Goal: Obtain resource: Download file/media

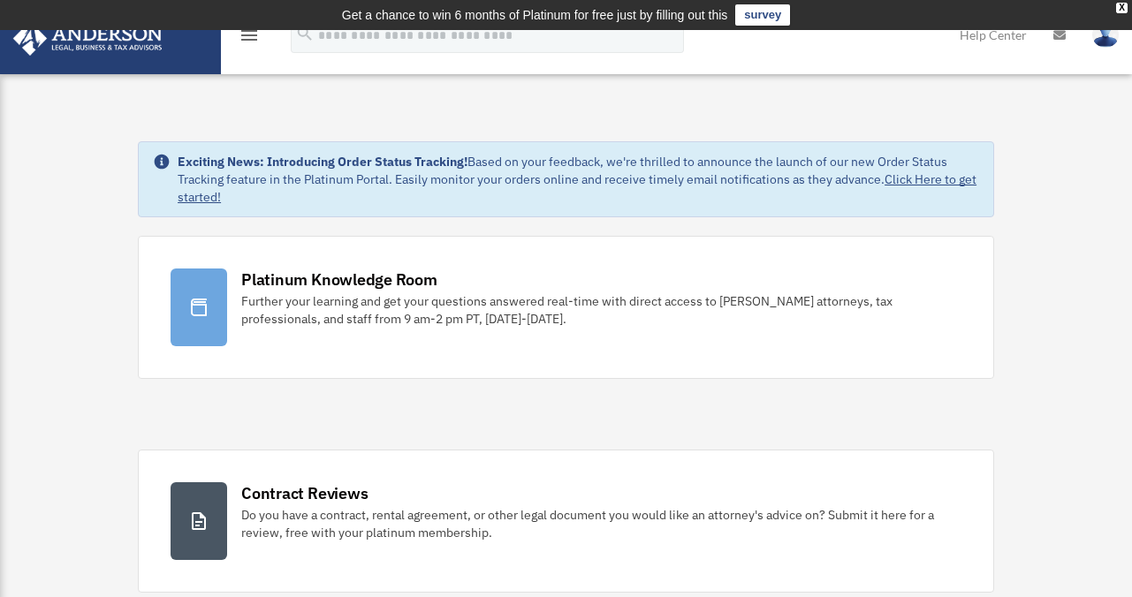
click at [72, 62] on link at bounding box center [110, 36] width 222 height 75
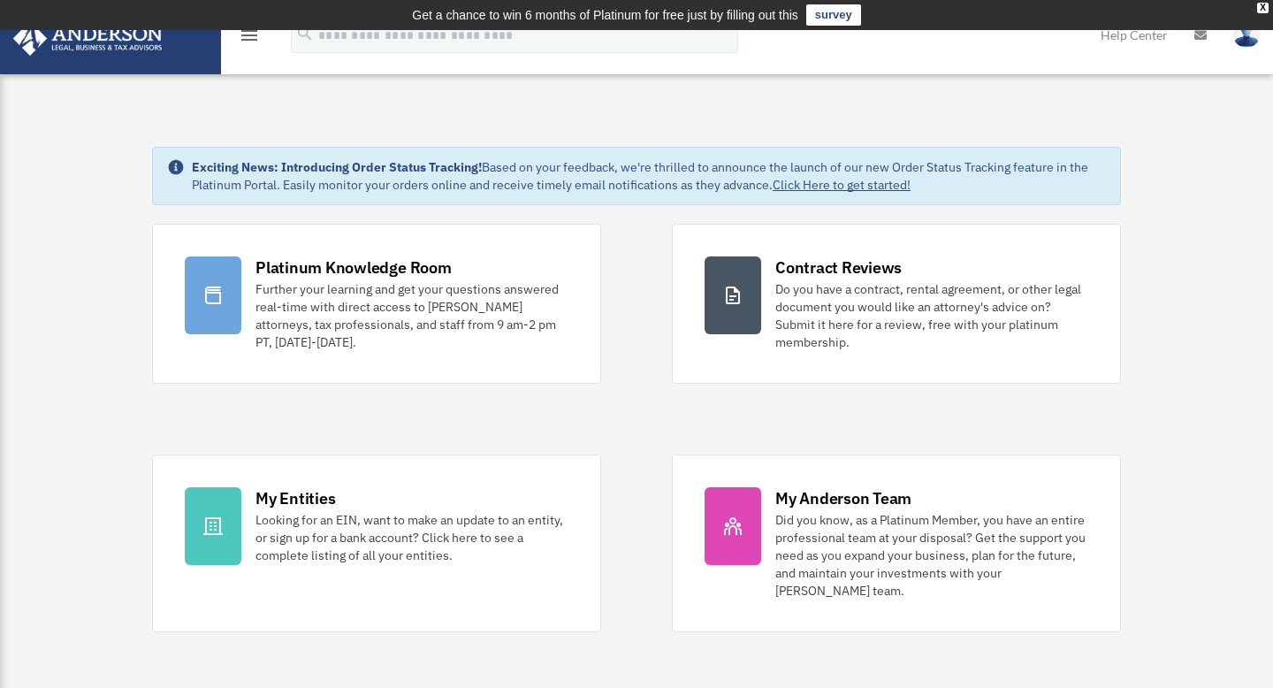
click at [250, 37] on icon "menu" at bounding box center [249, 35] width 21 height 21
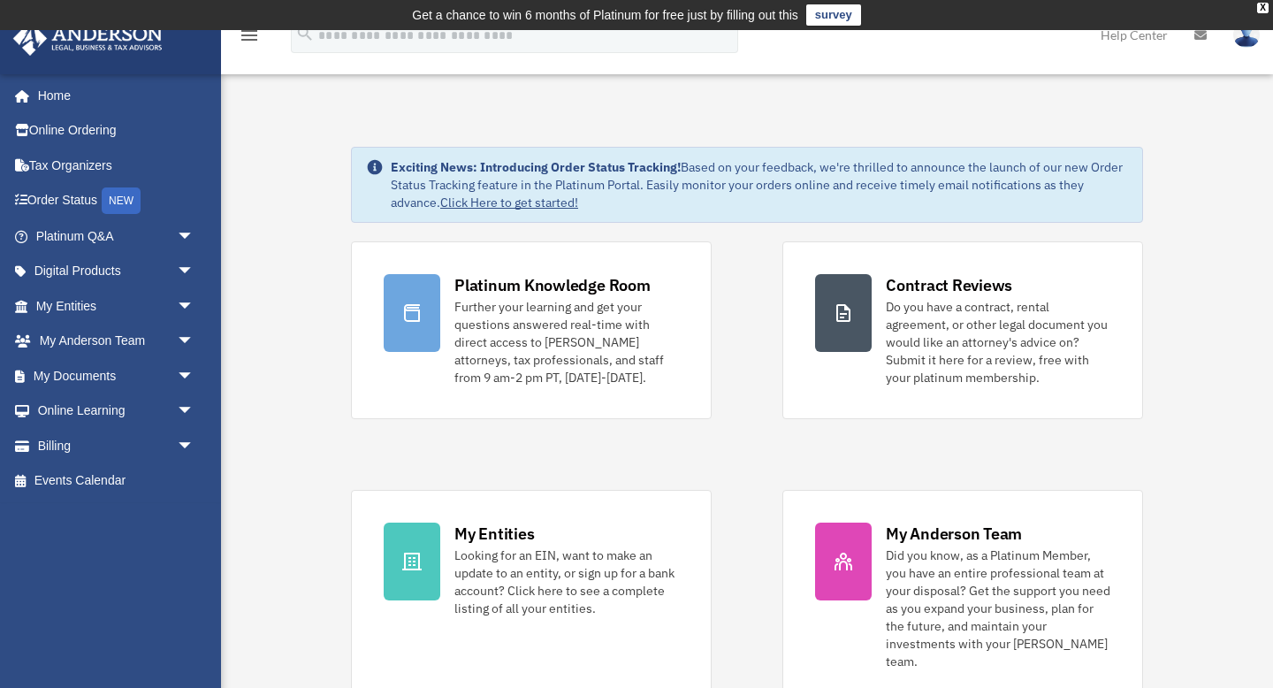
click at [81, 373] on link "My Documents arrow_drop_down" at bounding box center [116, 375] width 209 height 35
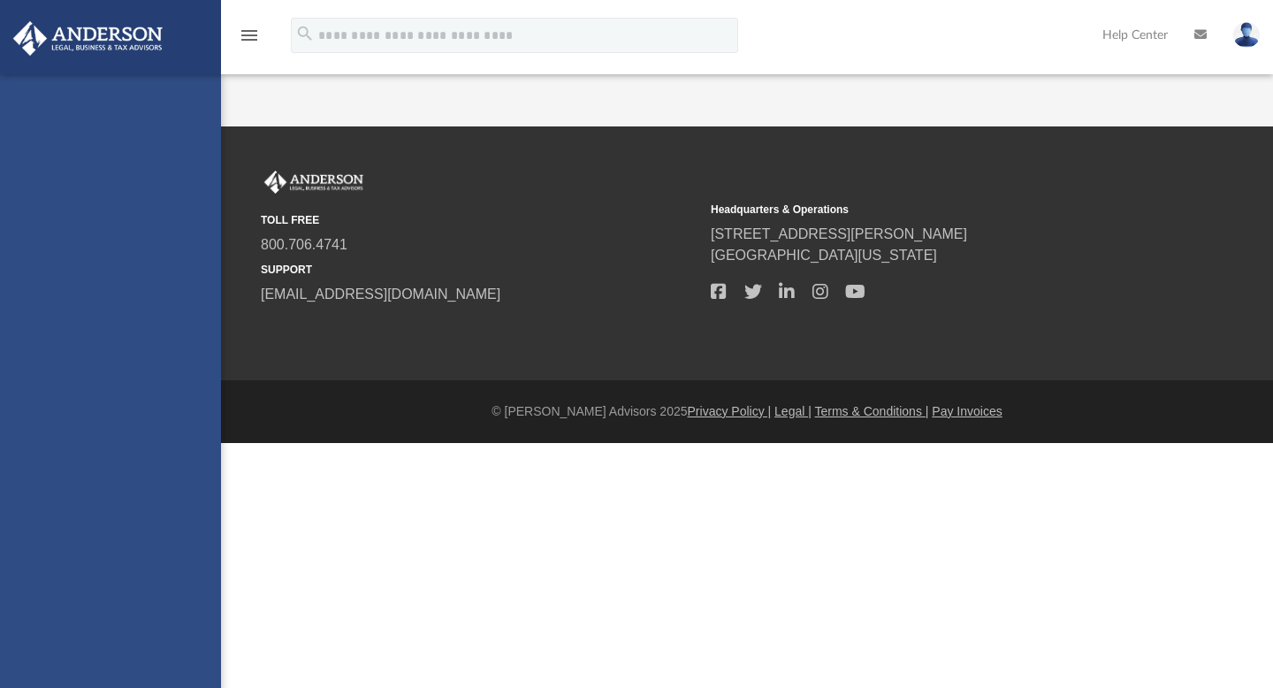
click at [81, 370] on div "nevinspatty@gmail.com Sign Out nevinspatty@gmail.com Home Online Ordering Tax O…" at bounding box center [110, 418] width 221 height 688
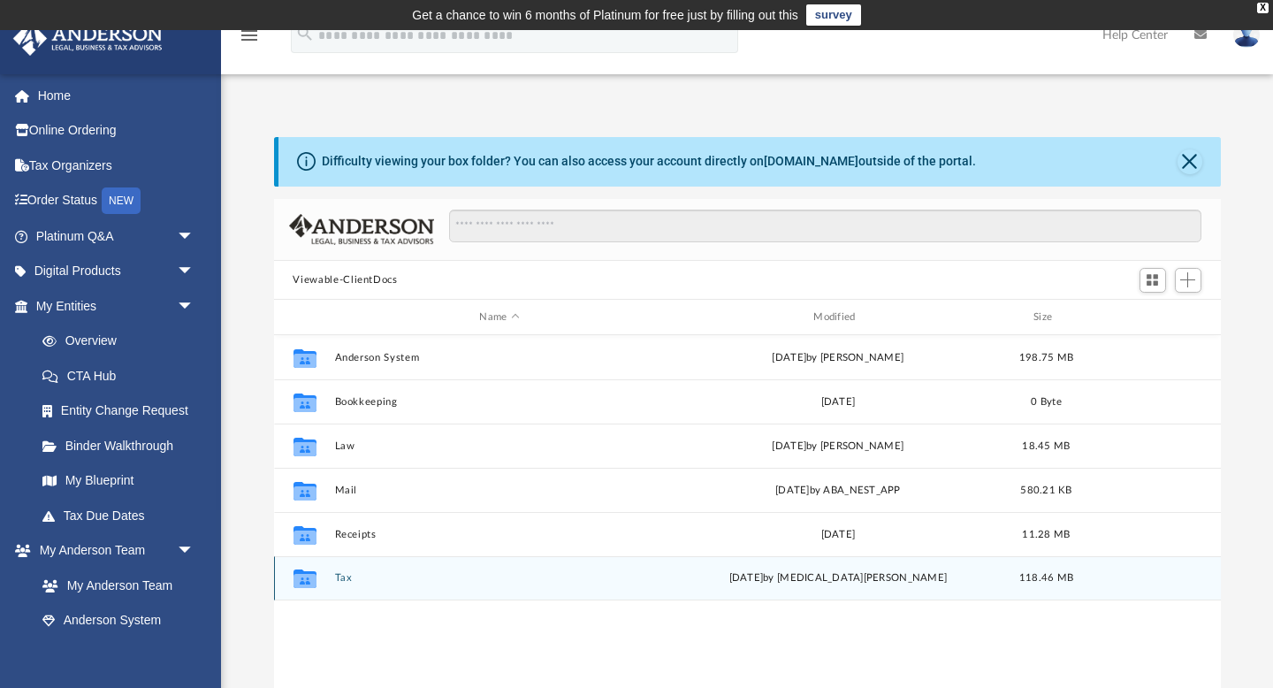
click at [308, 579] on icon "grid" at bounding box center [304, 581] width 23 height 14
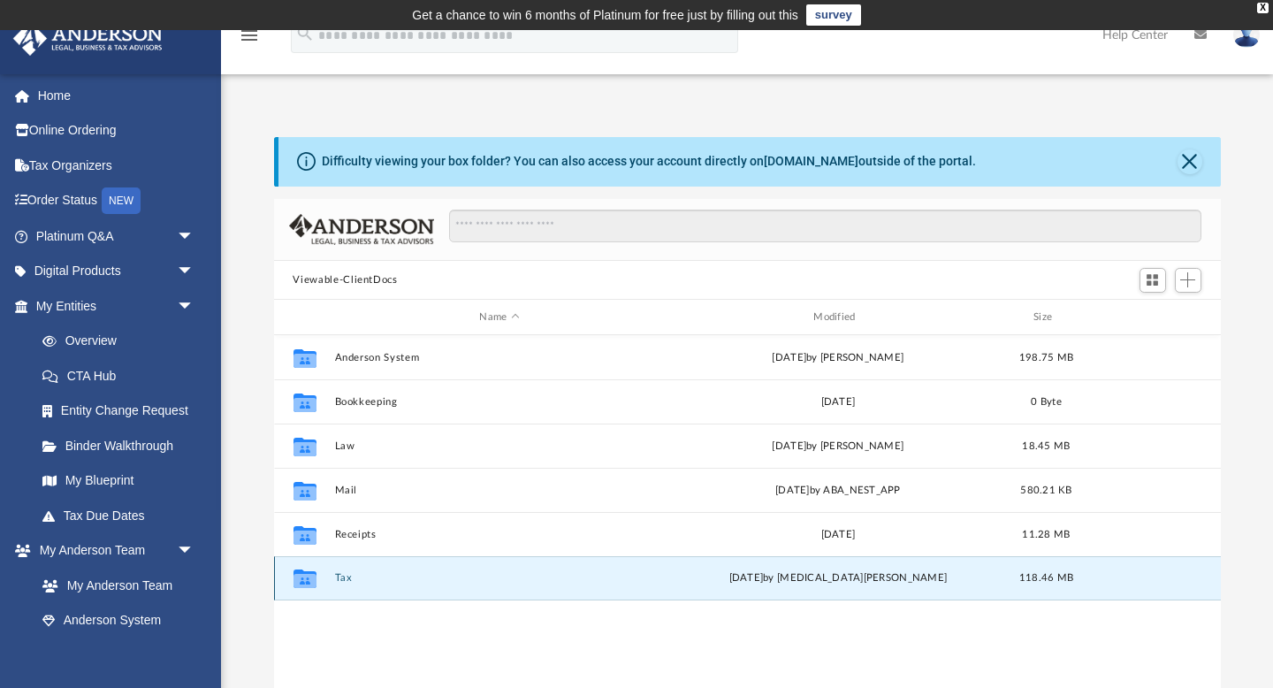
click at [308, 579] on icon "grid" at bounding box center [304, 581] width 23 height 14
click at [392, 577] on button "Tax" at bounding box center [499, 578] width 331 height 11
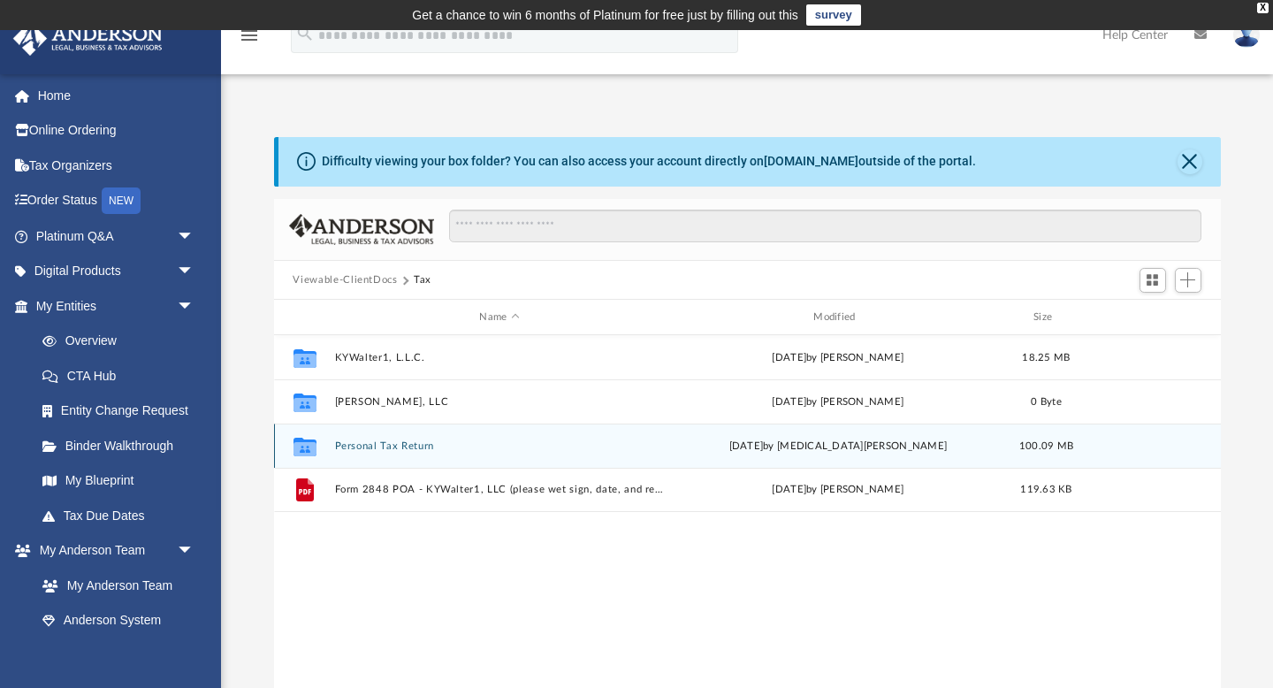
click at [365, 449] on button "Personal Tax Return" at bounding box center [499, 445] width 331 height 11
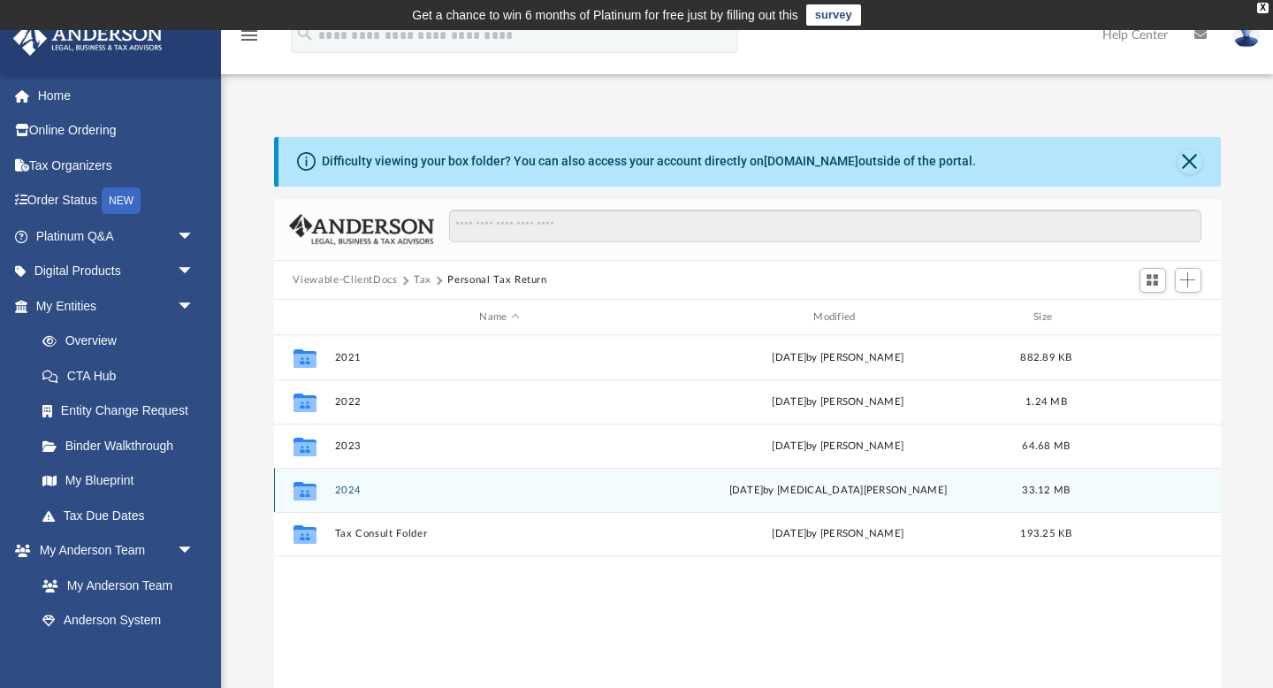
click at [349, 492] on button "2024" at bounding box center [499, 489] width 331 height 11
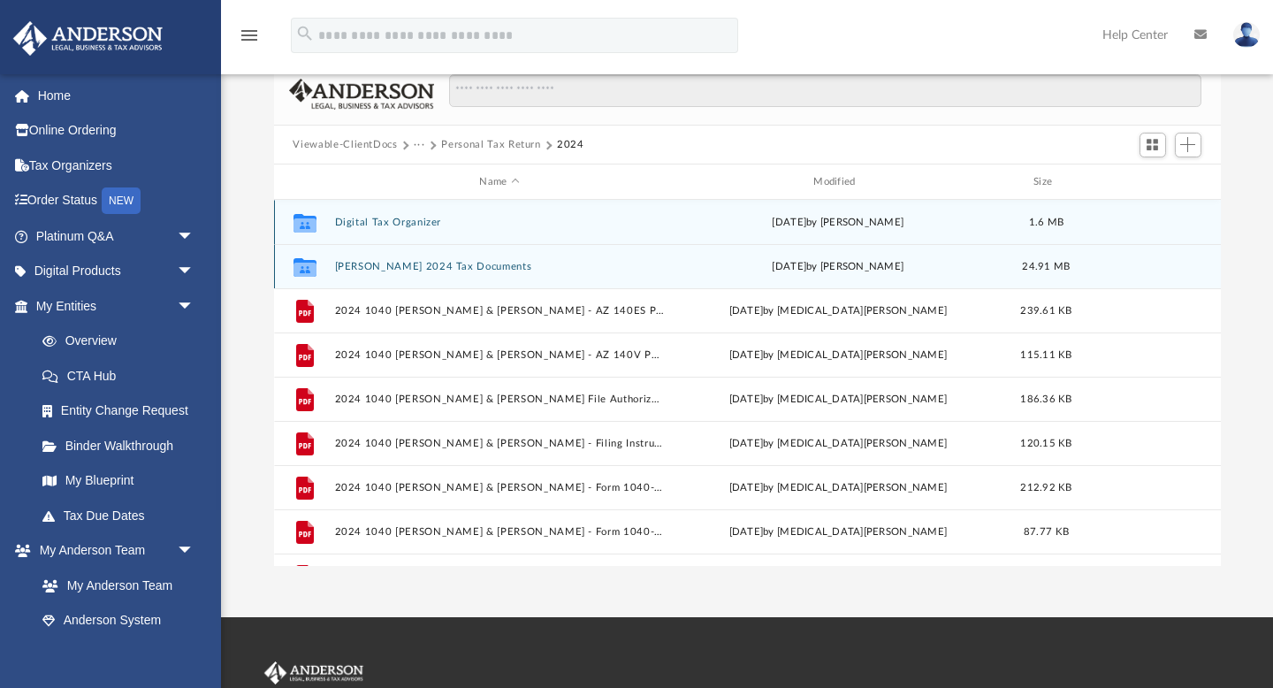
scroll to position [133, 0]
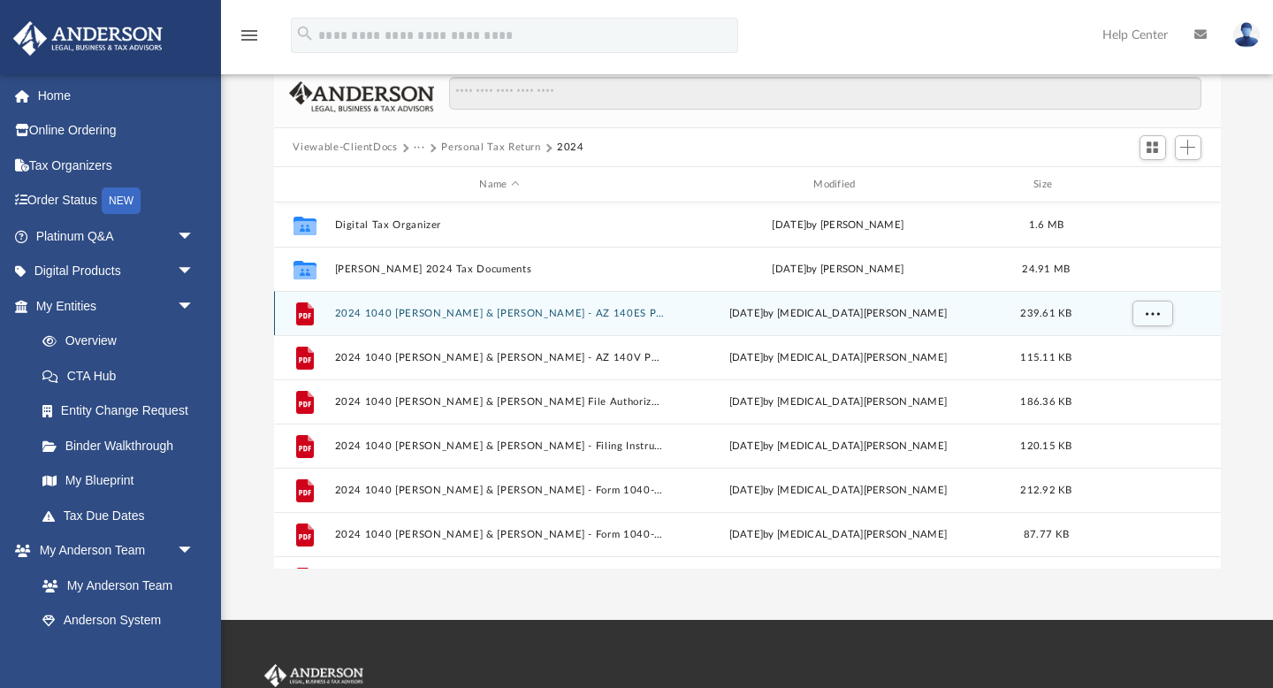
click at [451, 308] on button "2024 1040 Nevins, Patricia L & Matthew - AZ 140ES Payment Voucher.pdf" at bounding box center [499, 313] width 331 height 11
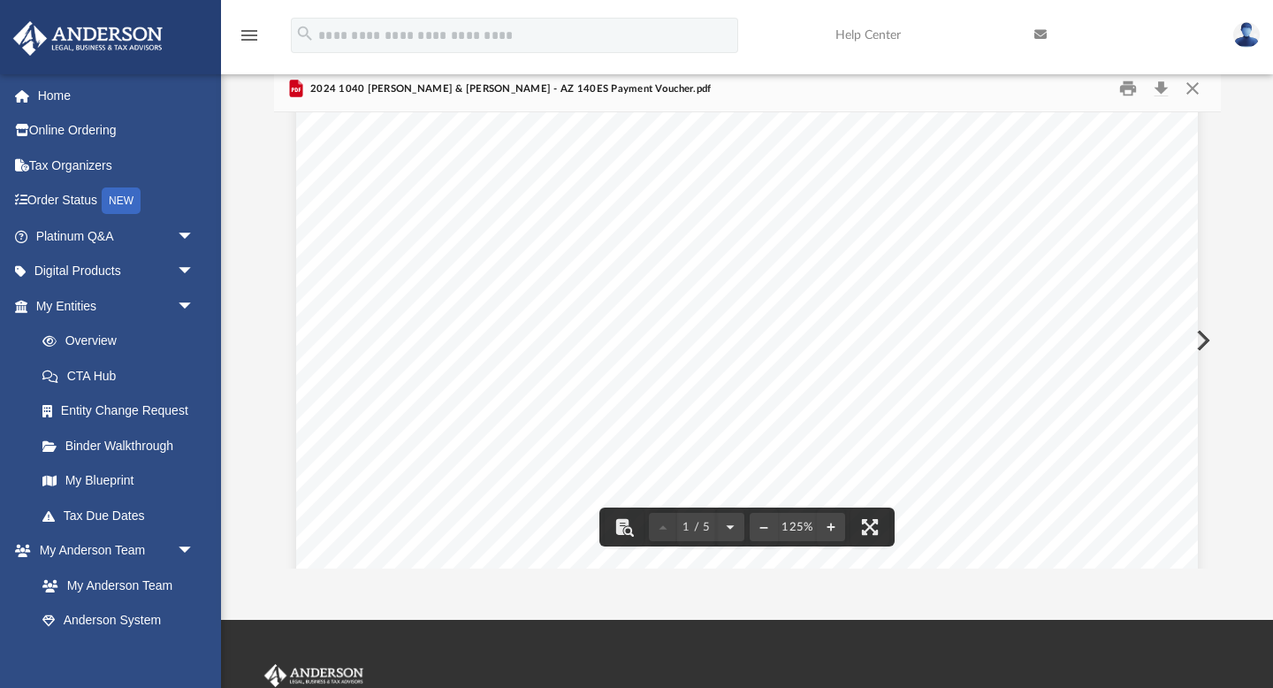
scroll to position [0, 0]
click at [1206, 338] on button "Preview" at bounding box center [1201, 340] width 39 height 49
click at [287, 339] on button "Preview" at bounding box center [293, 340] width 39 height 49
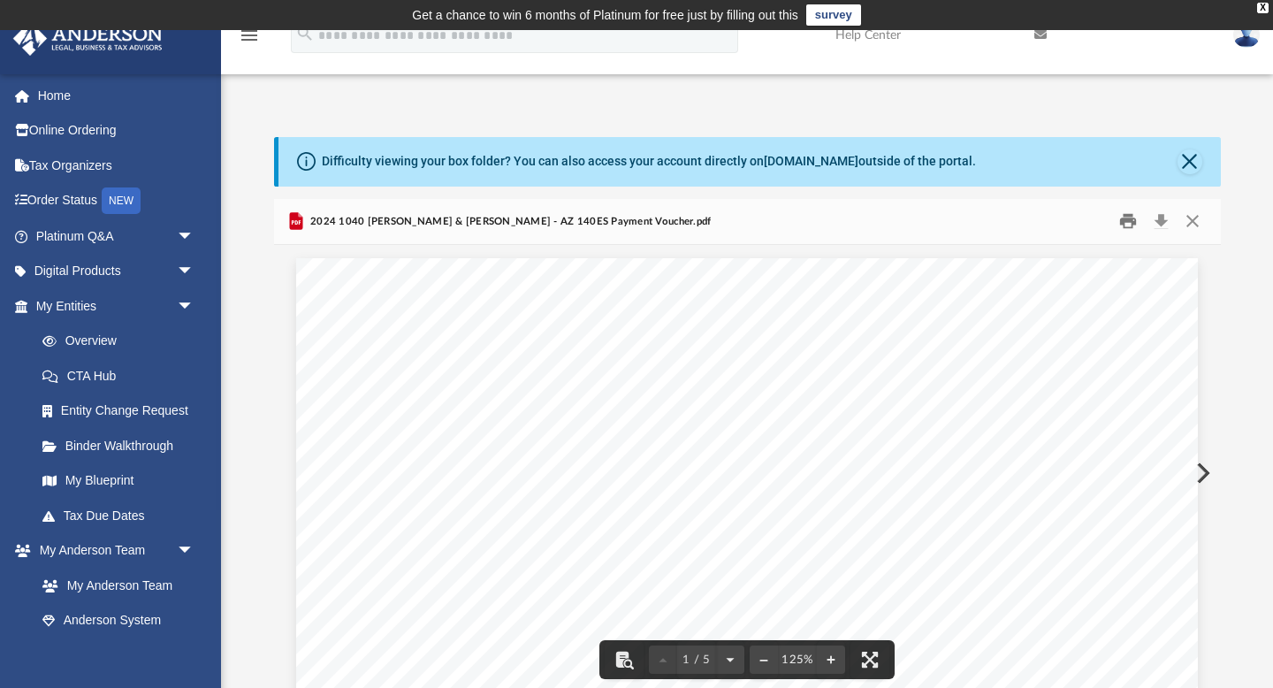
click at [1128, 217] on button "Print" at bounding box center [1127, 221] width 35 height 27
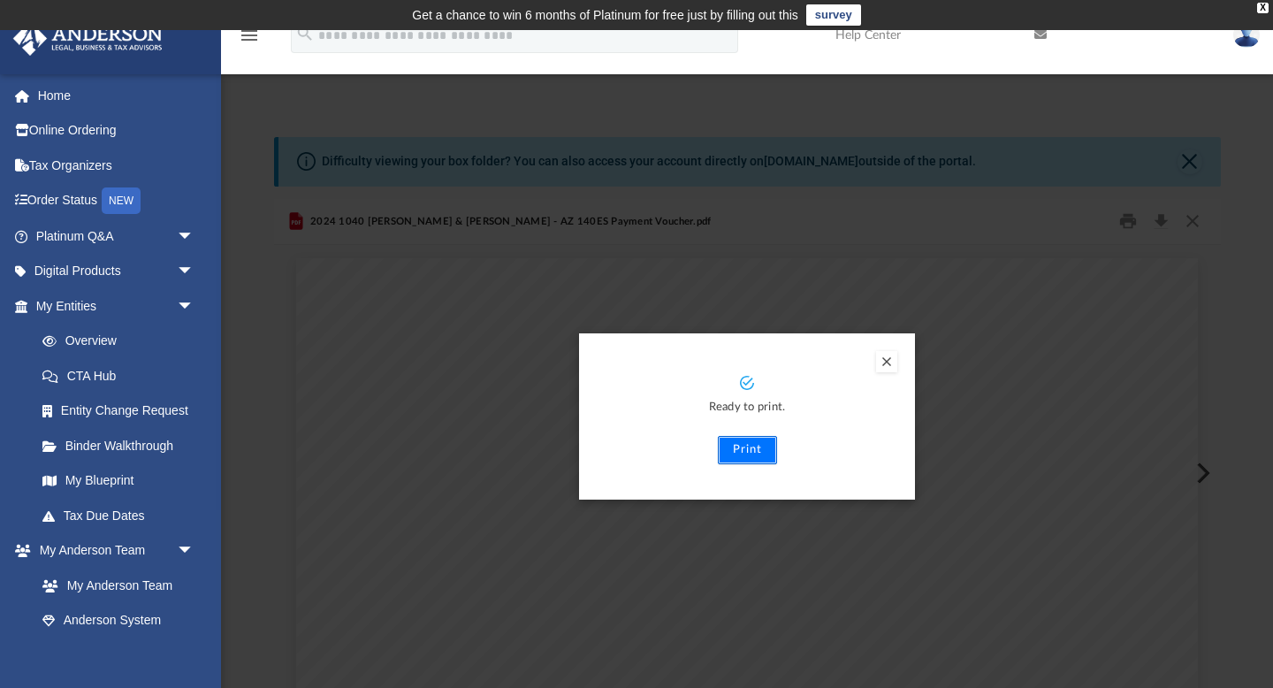
click at [749, 444] on button "Print" at bounding box center [747, 450] width 59 height 28
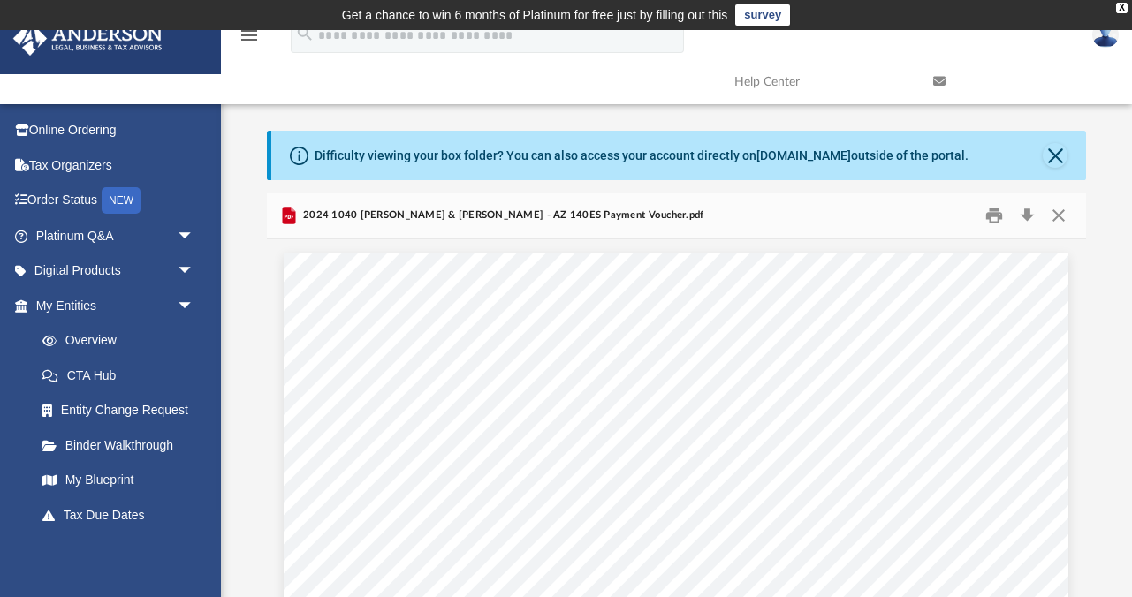
scroll to position [401, 820]
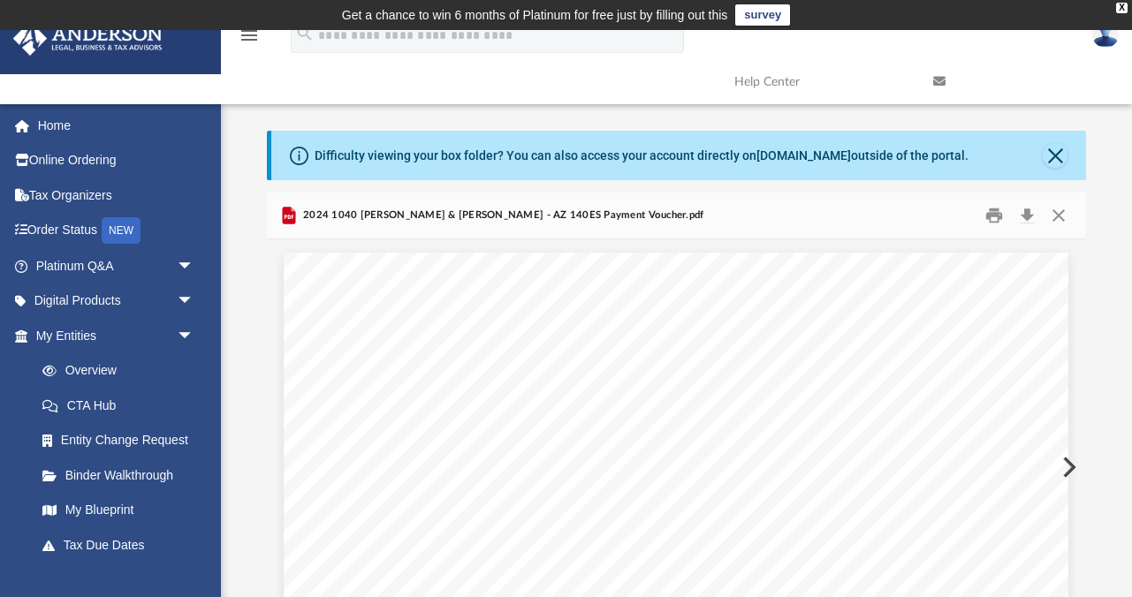
click at [1075, 466] on button "Preview" at bounding box center [1067, 467] width 39 height 49
click at [994, 209] on button "Print" at bounding box center [994, 215] width 35 height 27
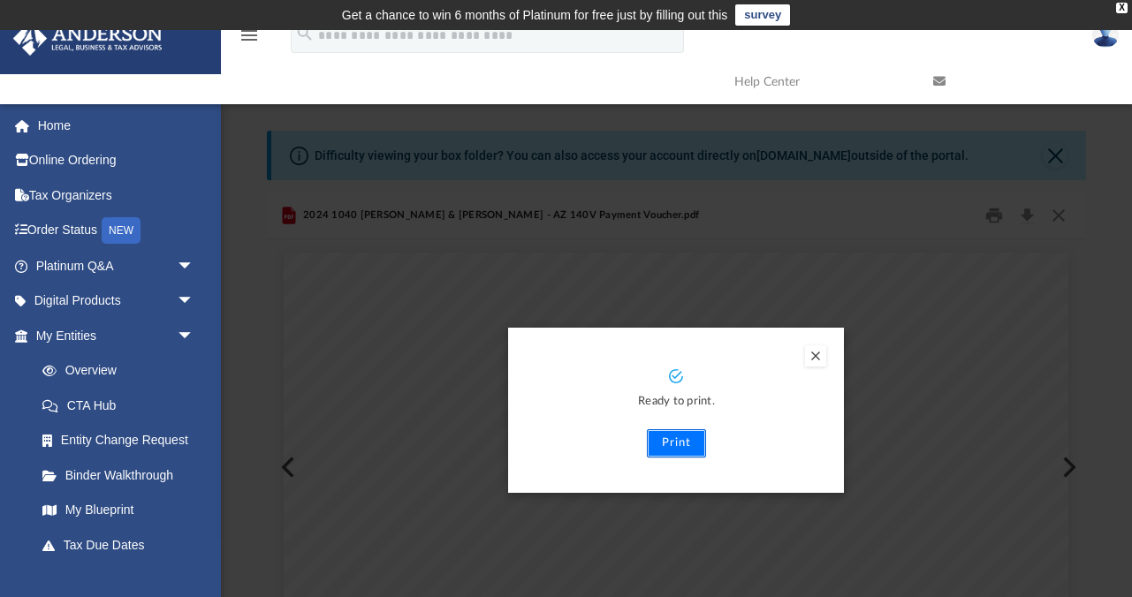
click at [675, 440] on button "Print" at bounding box center [676, 444] width 59 height 28
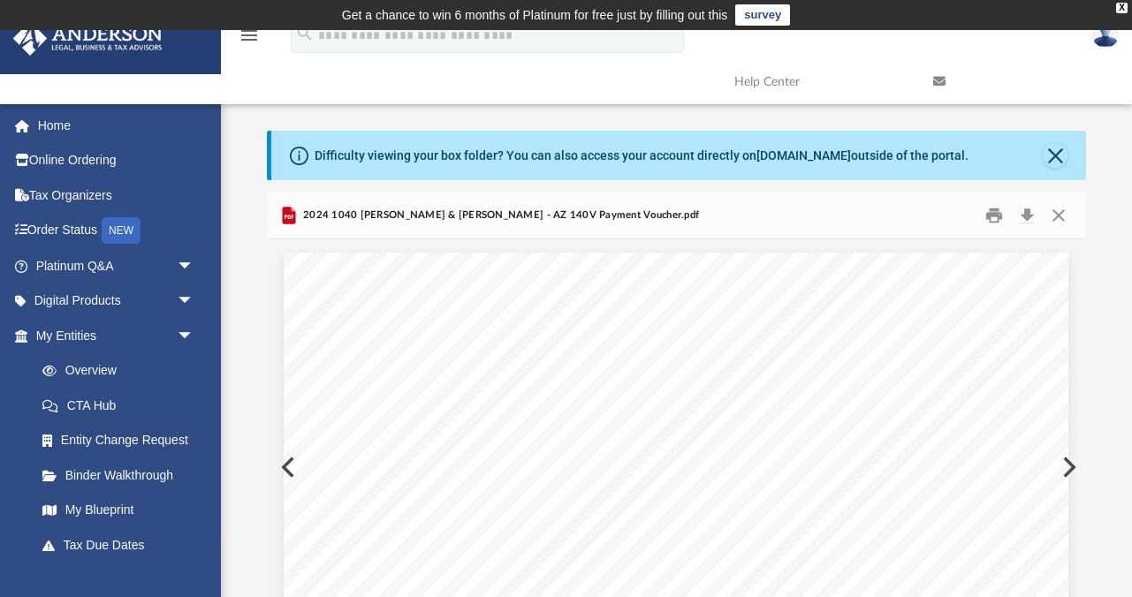
click at [1070, 465] on button "Preview" at bounding box center [1067, 467] width 39 height 49
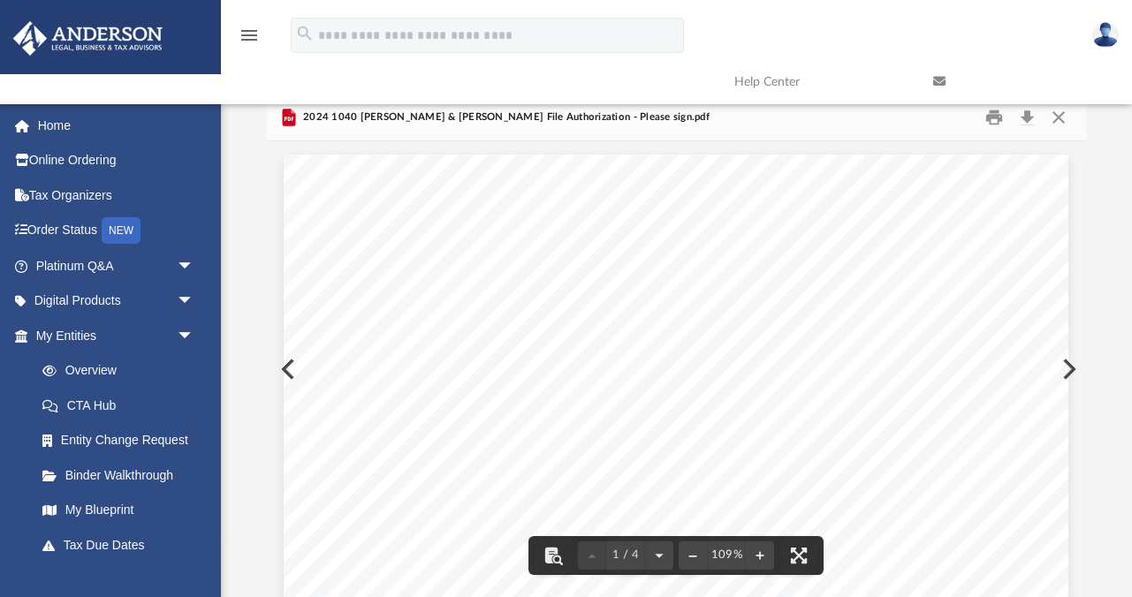
click at [994, 113] on link at bounding box center [1019, 82] width 199 height 70
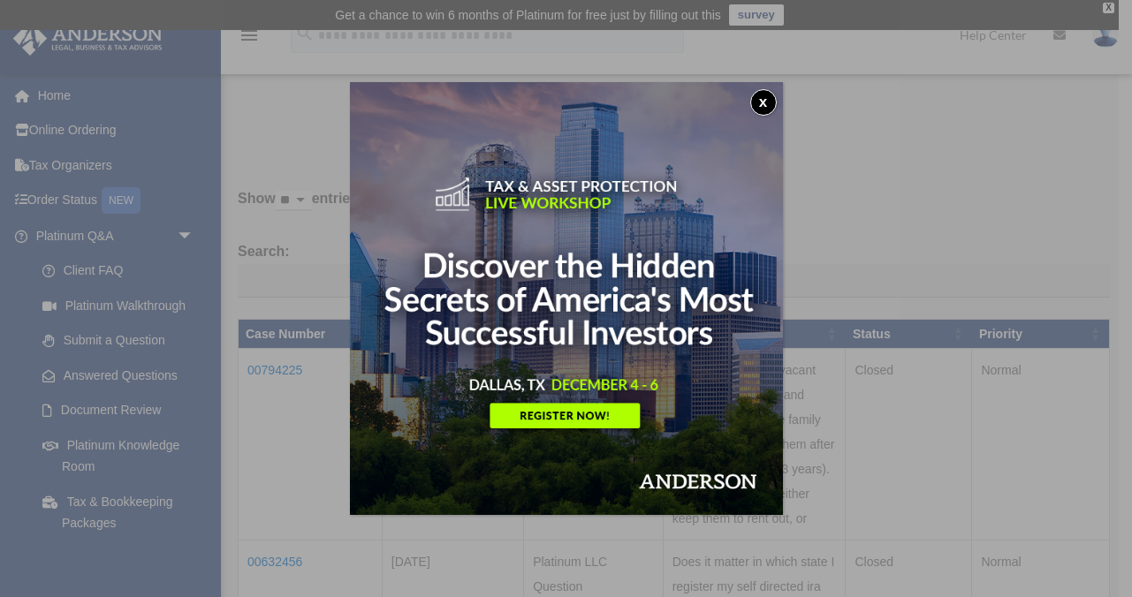
click at [760, 103] on button "x" at bounding box center [763, 102] width 27 height 27
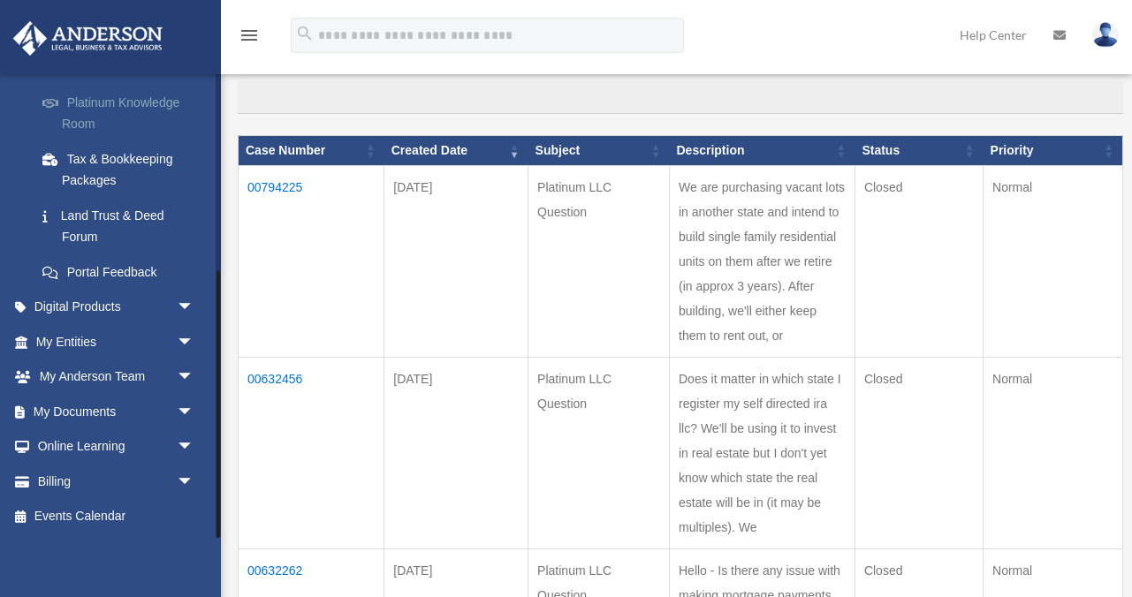
scroll to position [192, 0]
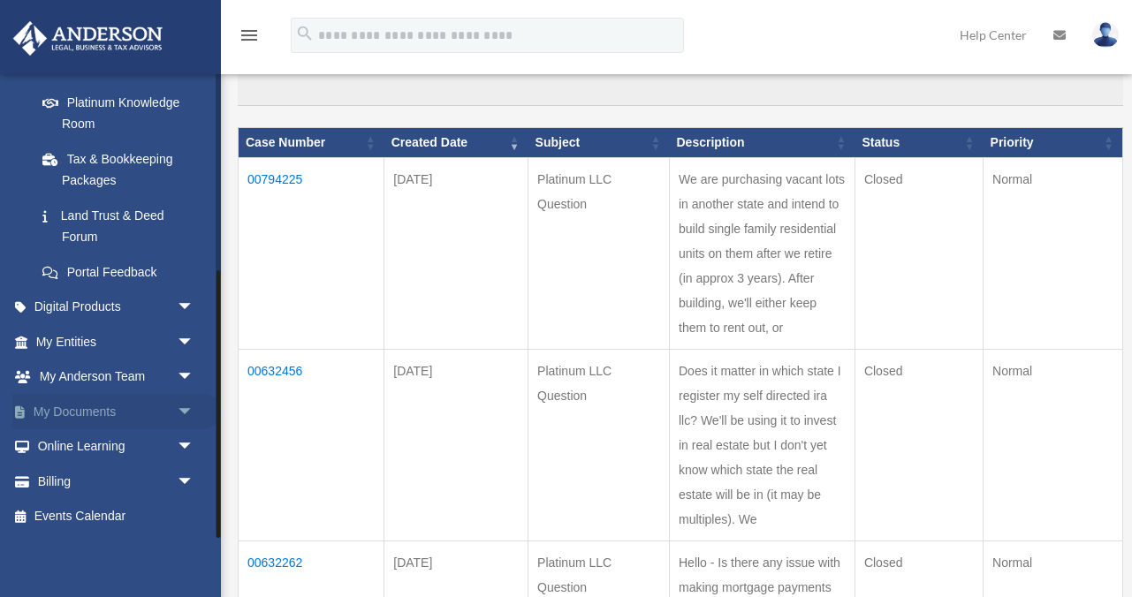
click at [109, 409] on link "My Documents arrow_drop_down" at bounding box center [116, 411] width 209 height 35
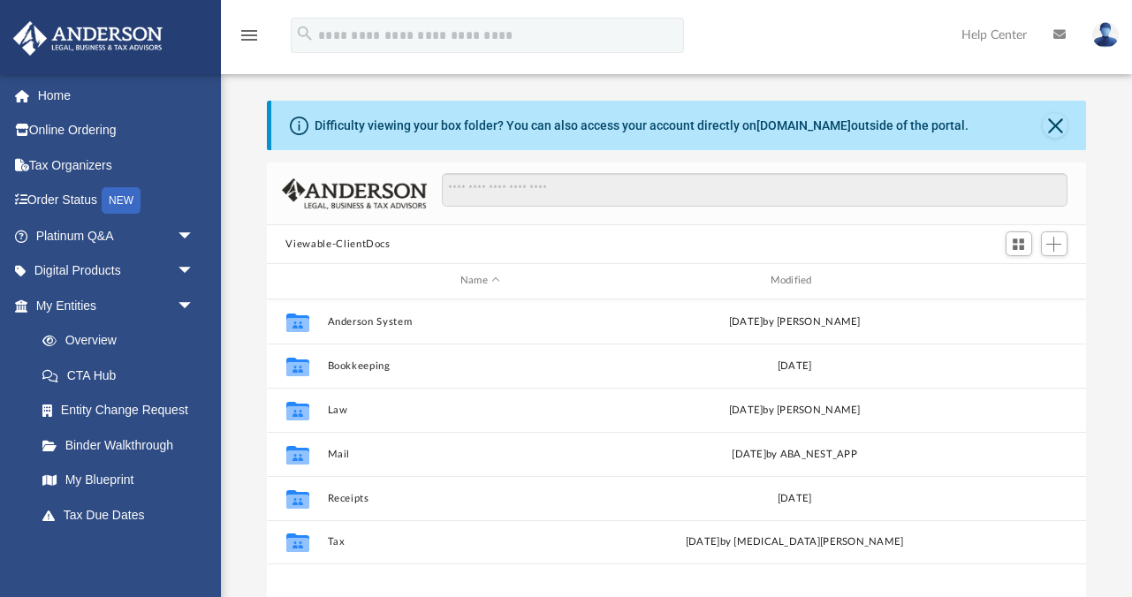
scroll to position [401, 820]
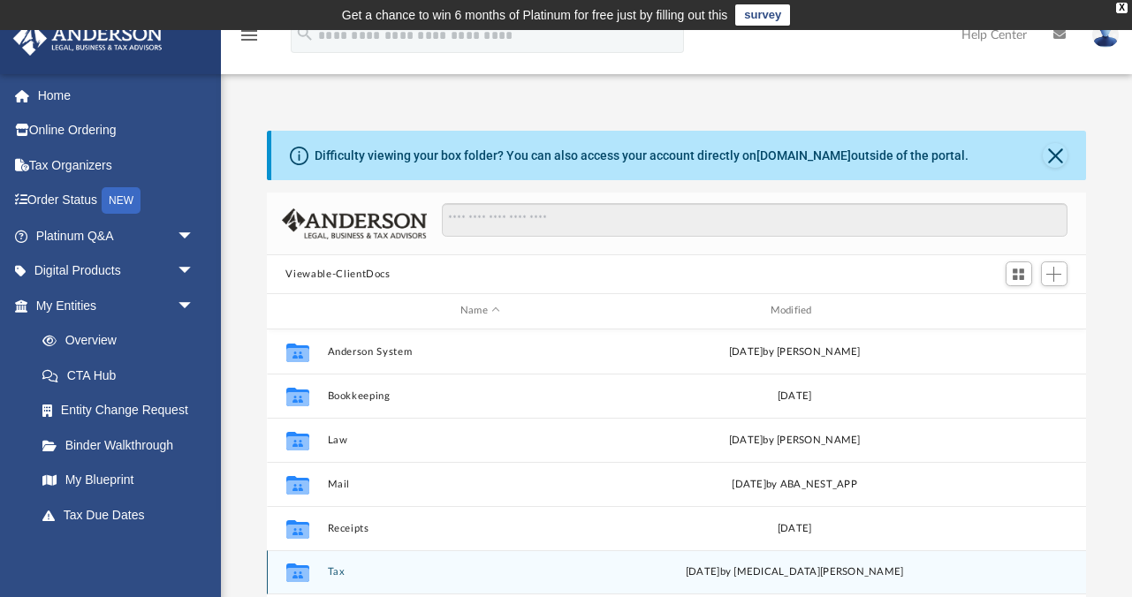
click at [298, 566] on icon "grid" at bounding box center [296, 573] width 23 height 19
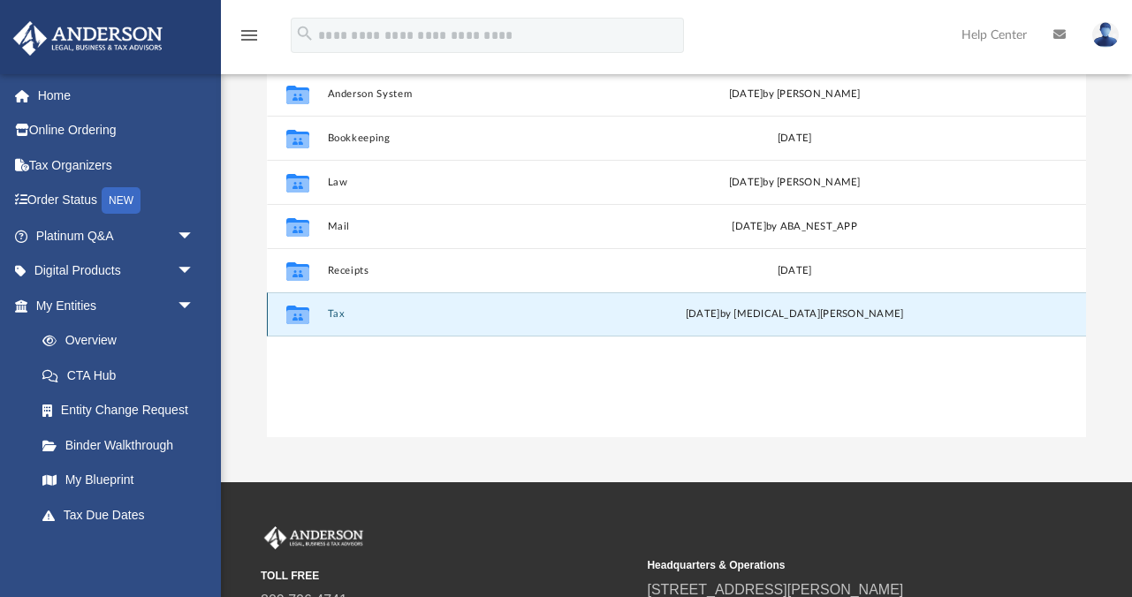
scroll to position [261, 0]
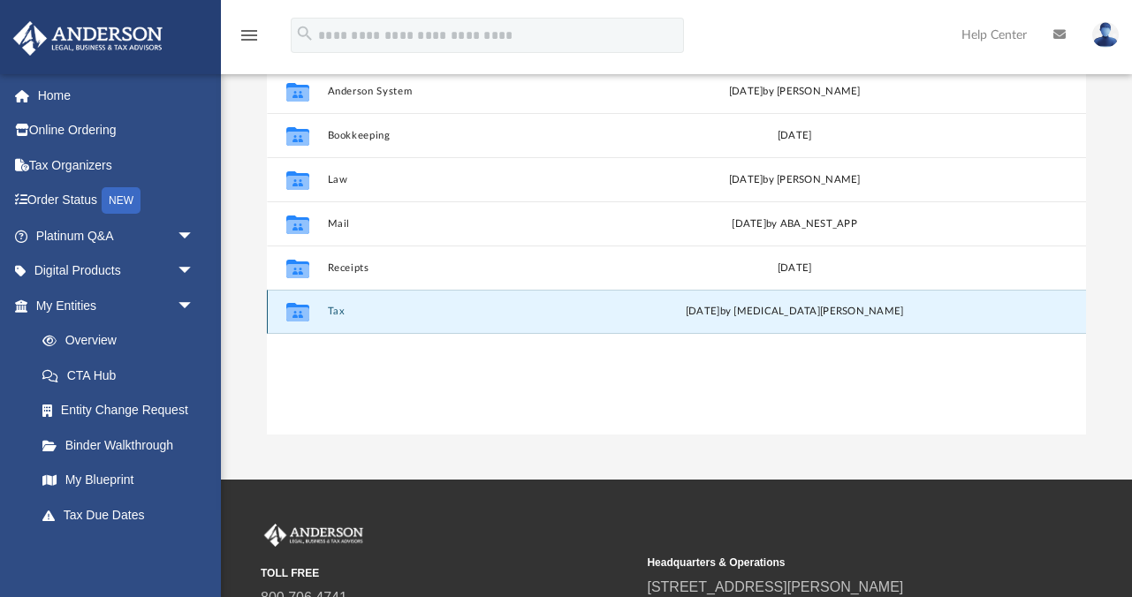
click at [532, 317] on div "Collaborated Folder Tax [DATE] by [MEDICAL_DATA][PERSON_NAME]" at bounding box center [677, 312] width 820 height 44
click at [295, 310] on icon "grid" at bounding box center [296, 315] width 23 height 14
click at [765, 313] on div "[DATE] by [MEDICAL_DATA][PERSON_NAME]" at bounding box center [794, 312] width 307 height 16
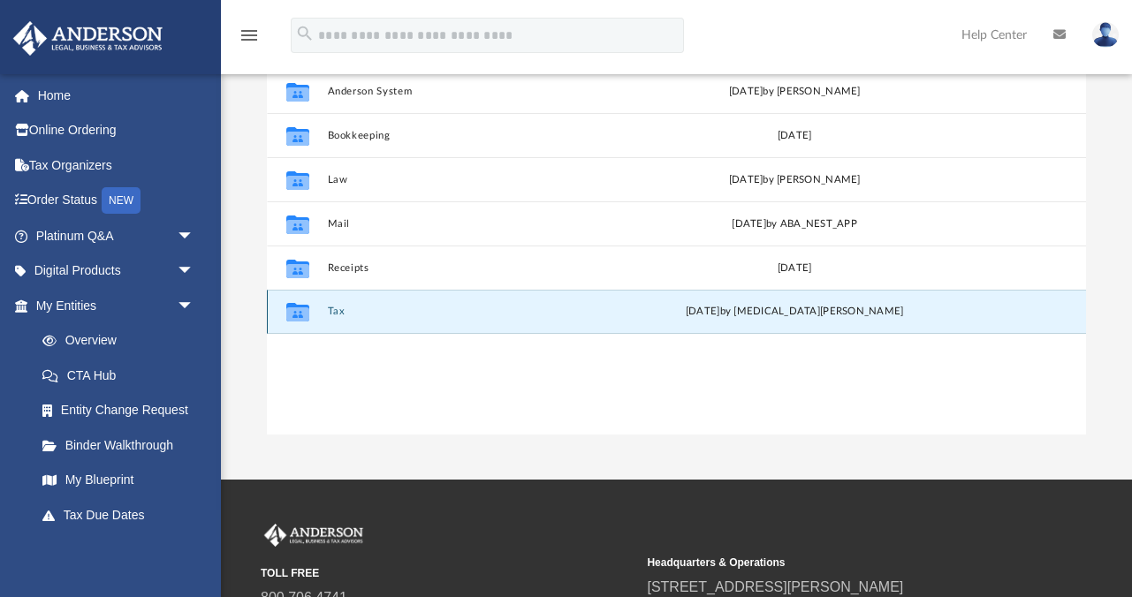
click at [787, 311] on div "Fri Oct 3 2025 by Nikita Patel" at bounding box center [794, 312] width 307 height 16
click at [300, 316] on icon "grid" at bounding box center [296, 312] width 23 height 19
click at [430, 316] on button "Tax" at bounding box center [480, 311] width 307 height 11
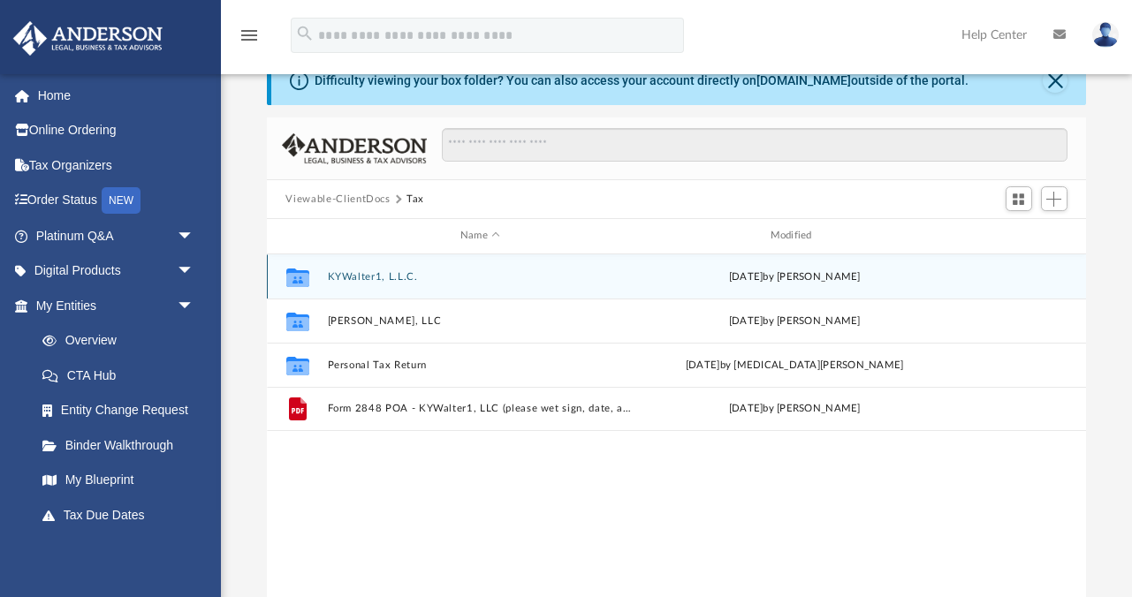
scroll to position [72, 0]
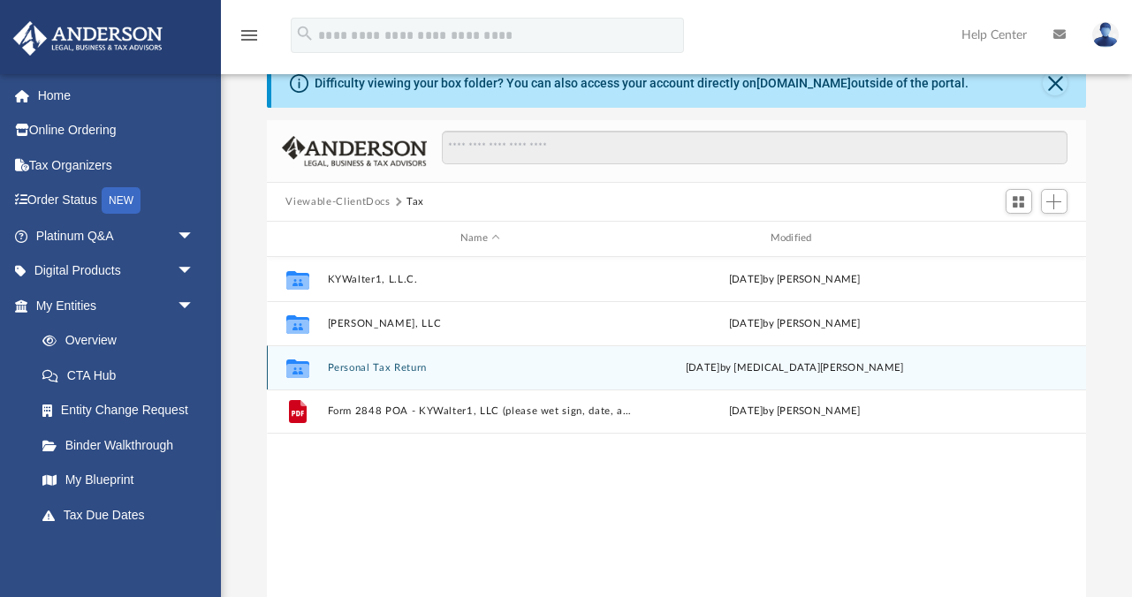
click at [356, 367] on button "Personal Tax Return" at bounding box center [480, 367] width 307 height 11
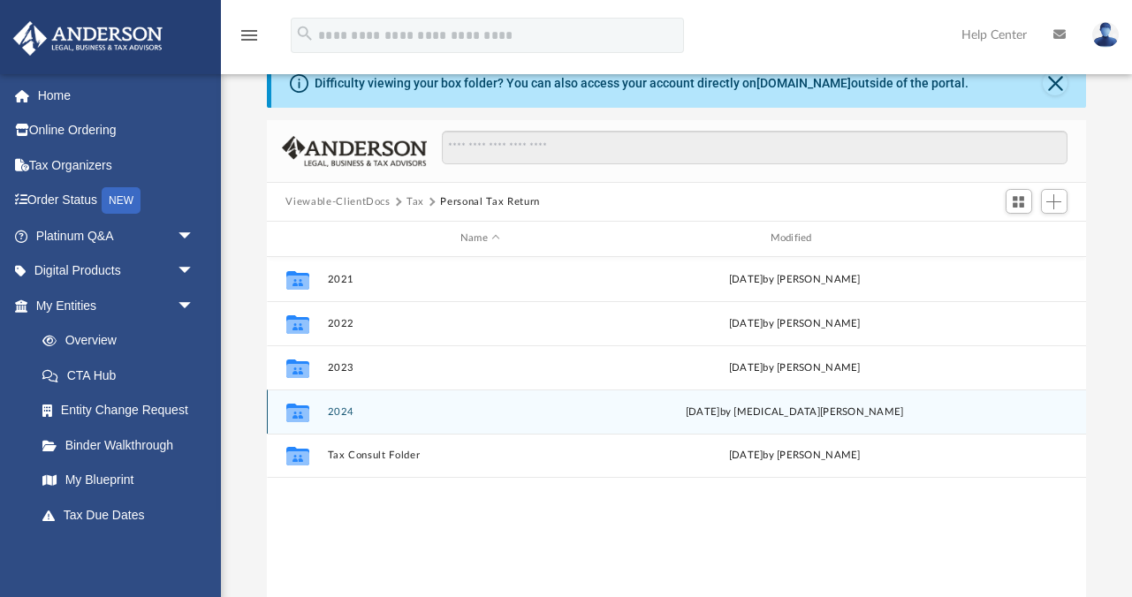
click at [301, 410] on icon "grid" at bounding box center [296, 414] width 23 height 14
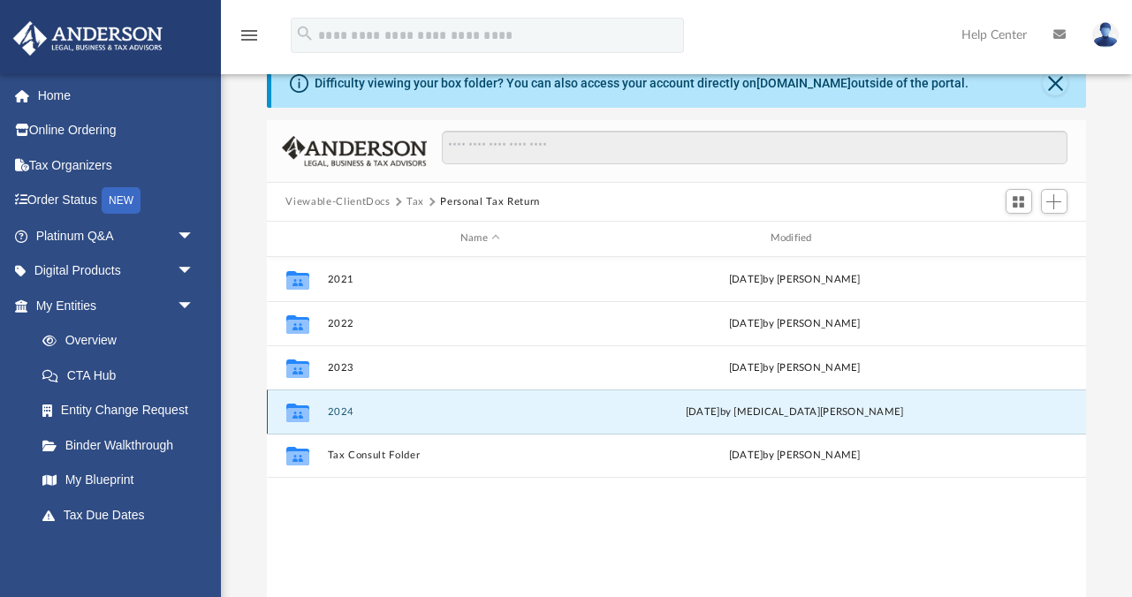
click at [338, 413] on button "2024" at bounding box center [480, 412] width 307 height 11
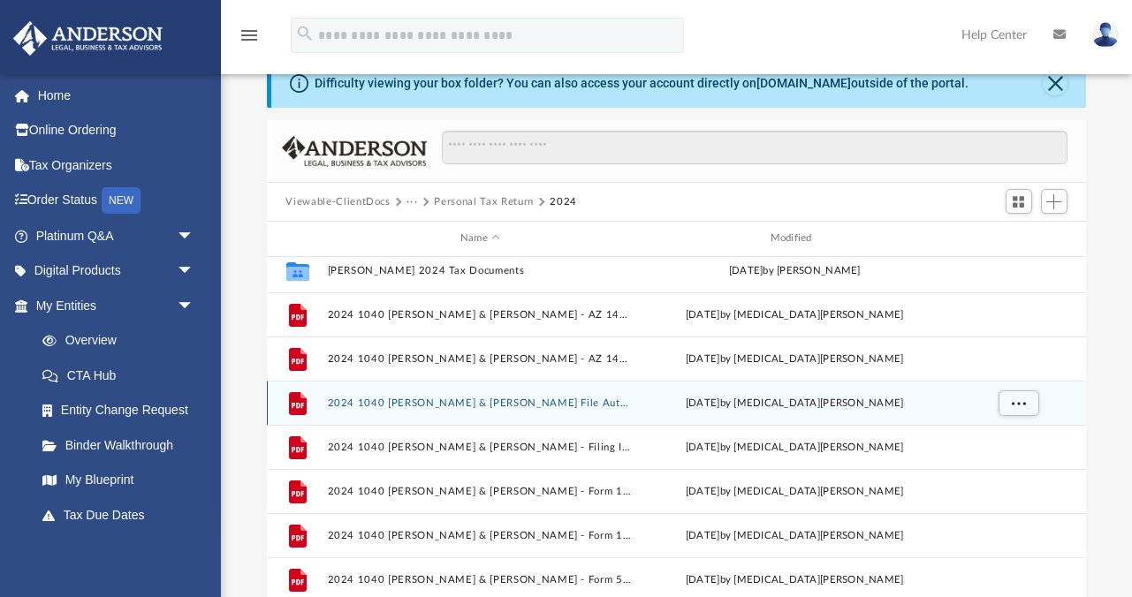
scroll to position [75, 0]
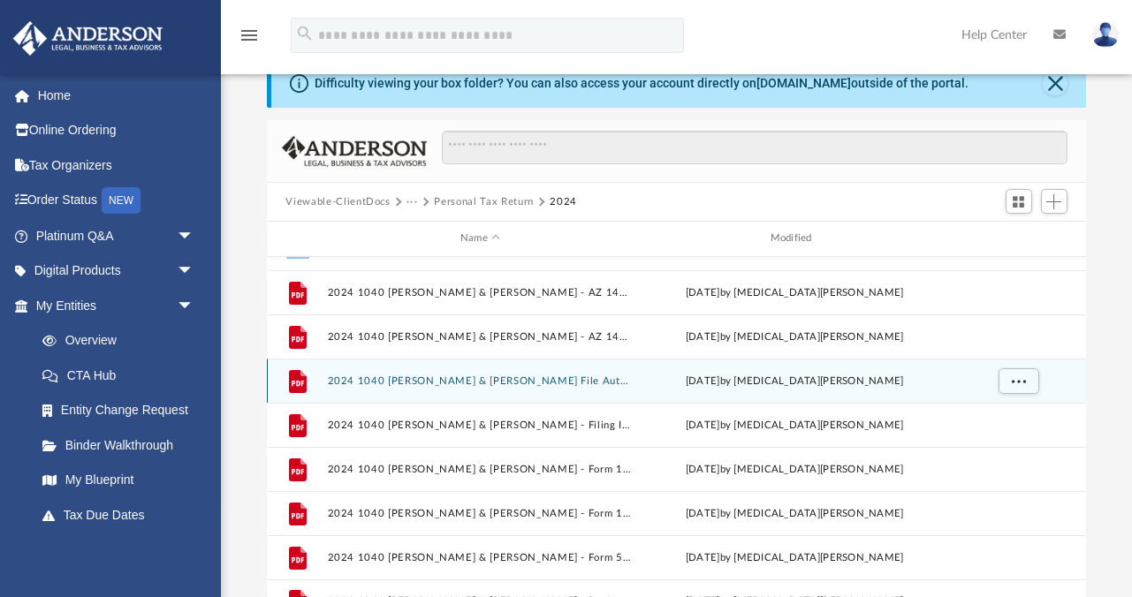
click at [300, 376] on icon "grid" at bounding box center [297, 380] width 18 height 23
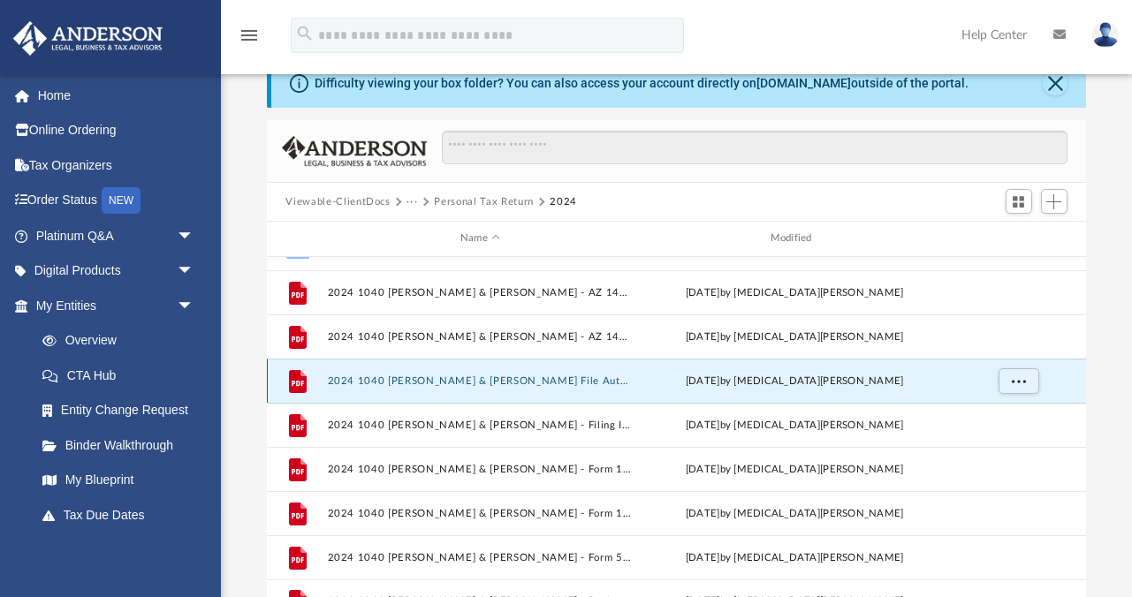
click at [385, 377] on button "2024 1040 Nevins, Patricia L & Matthew - E File Authorization - Please sign.pdf" at bounding box center [480, 381] width 307 height 11
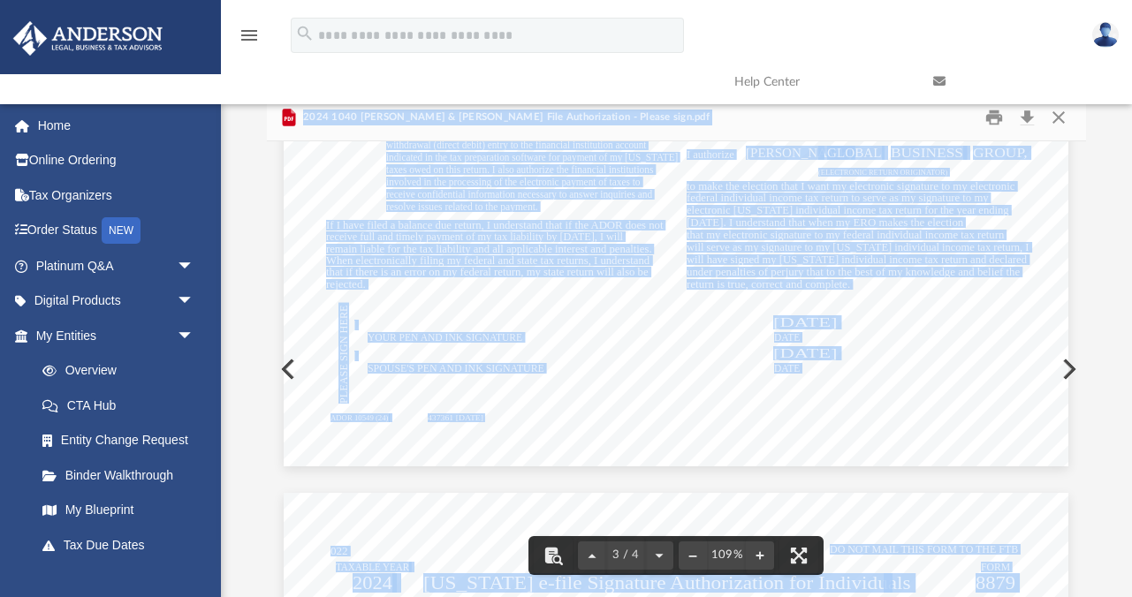
scroll to position [2769, 0]
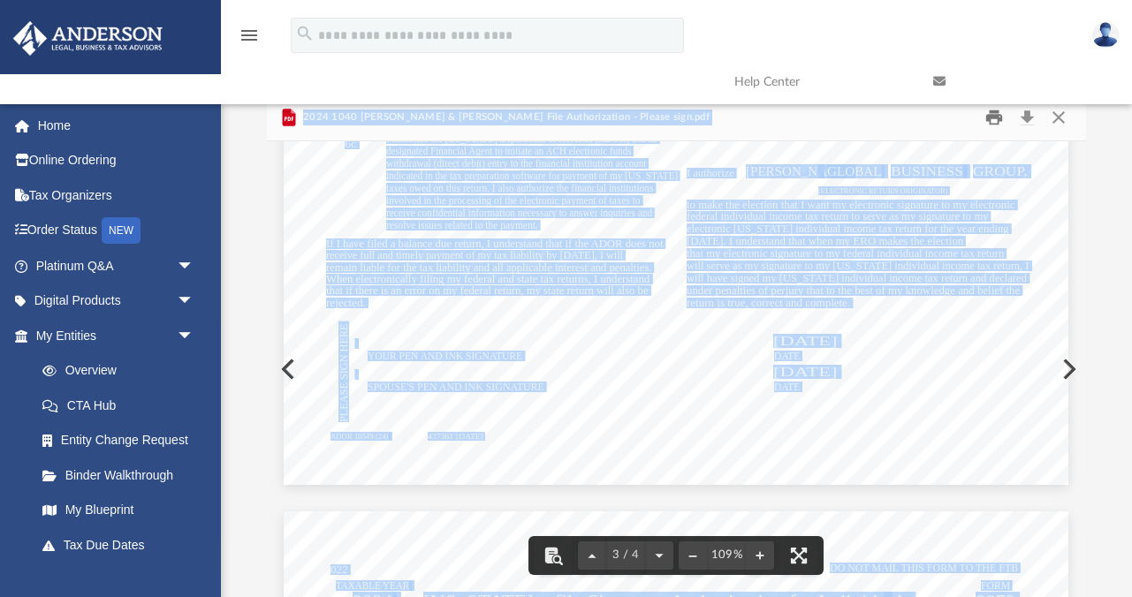
click at [994, 118] on button "Print" at bounding box center [994, 117] width 35 height 27
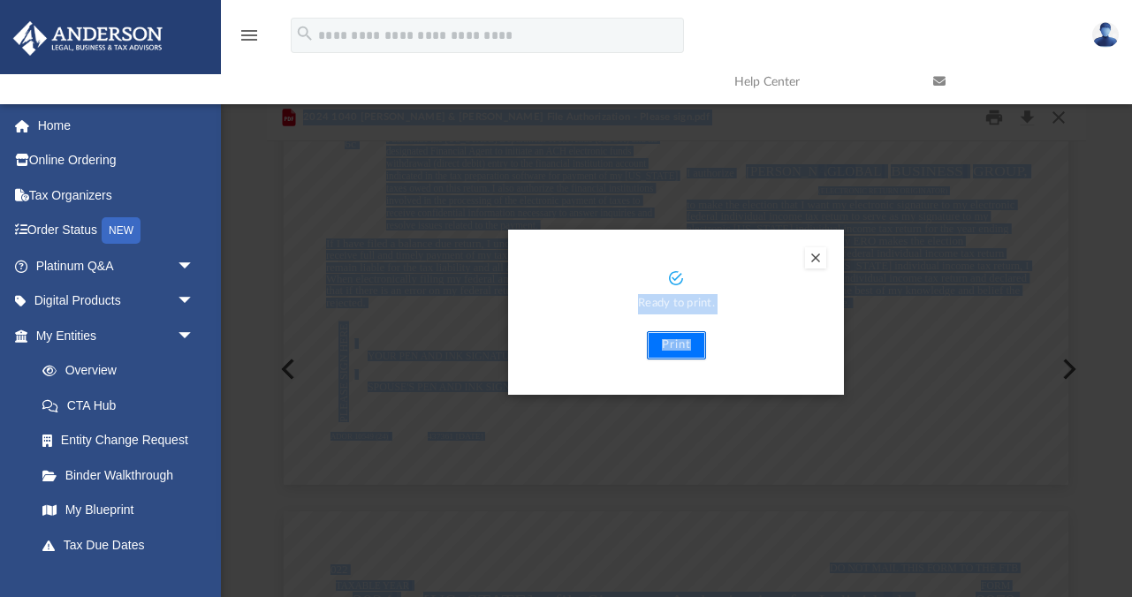
click at [680, 346] on button "Print" at bounding box center [676, 345] width 59 height 28
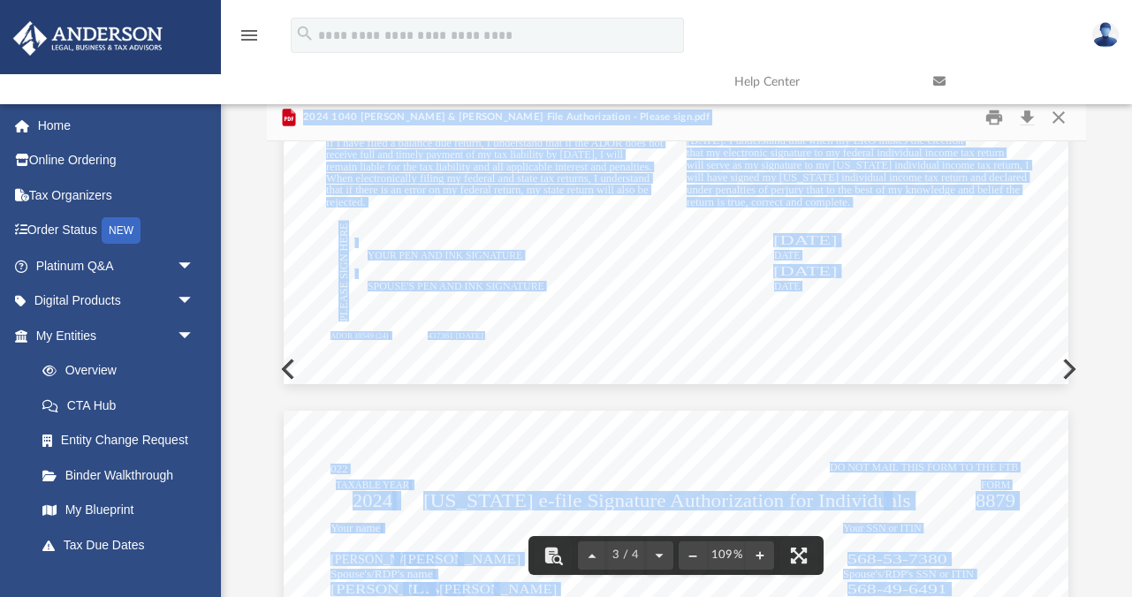
scroll to position [2895, 0]
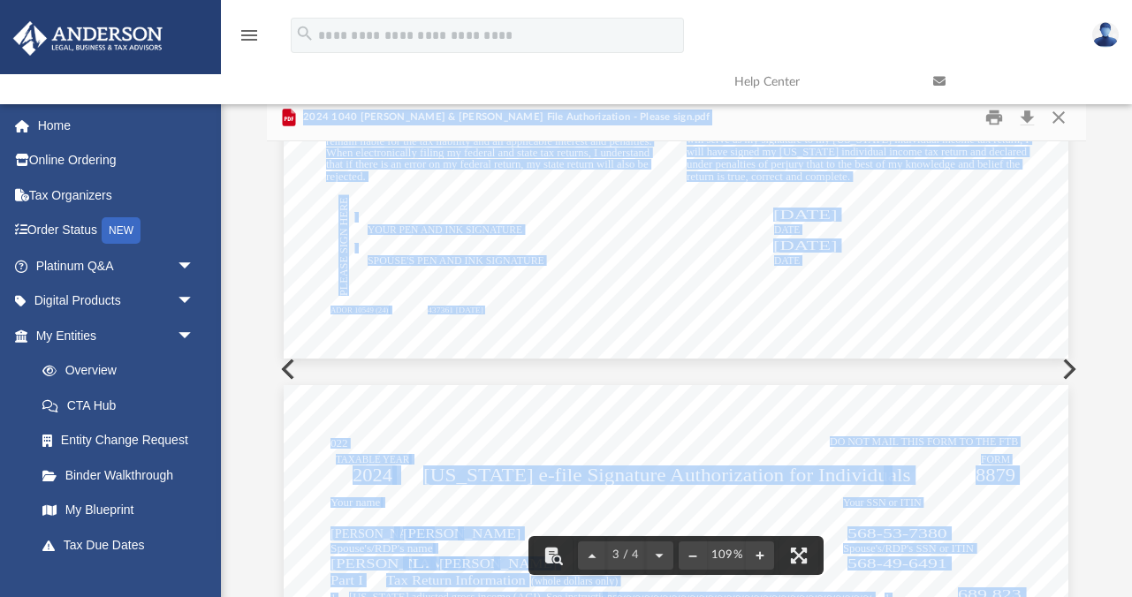
click at [1070, 367] on button "Preview" at bounding box center [1067, 369] width 39 height 49
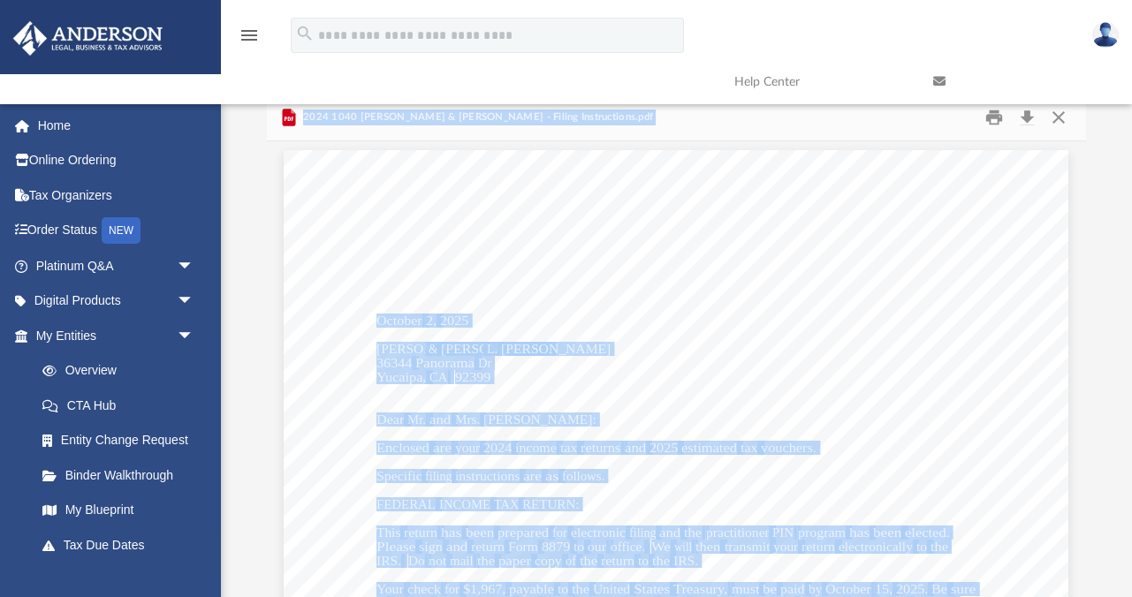
scroll to position [0, 0]
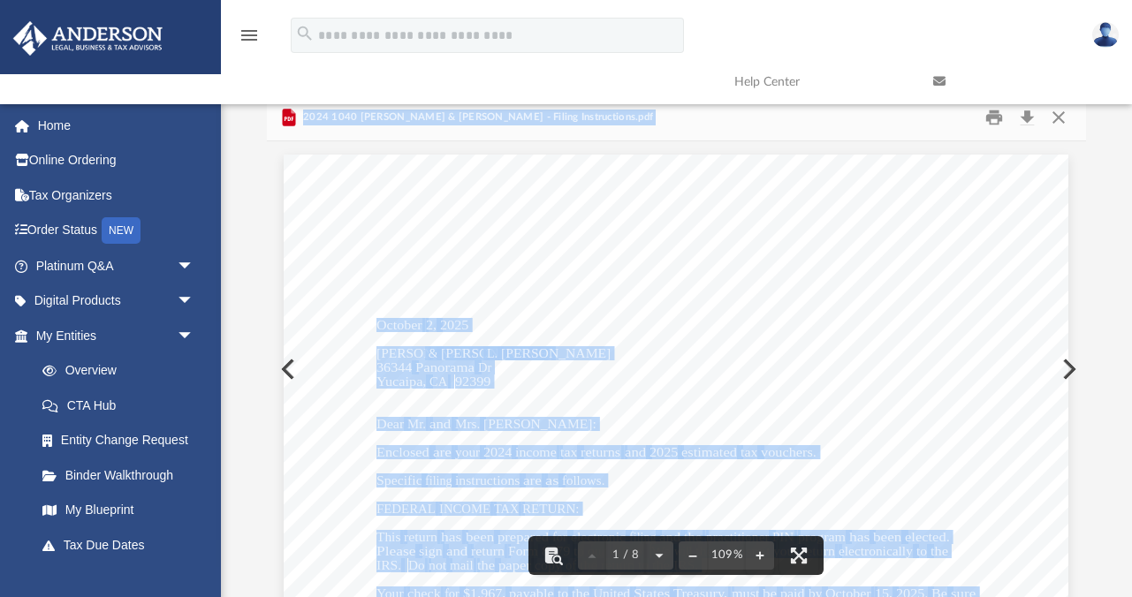
click at [988, 116] on link at bounding box center [1019, 82] width 199 height 70
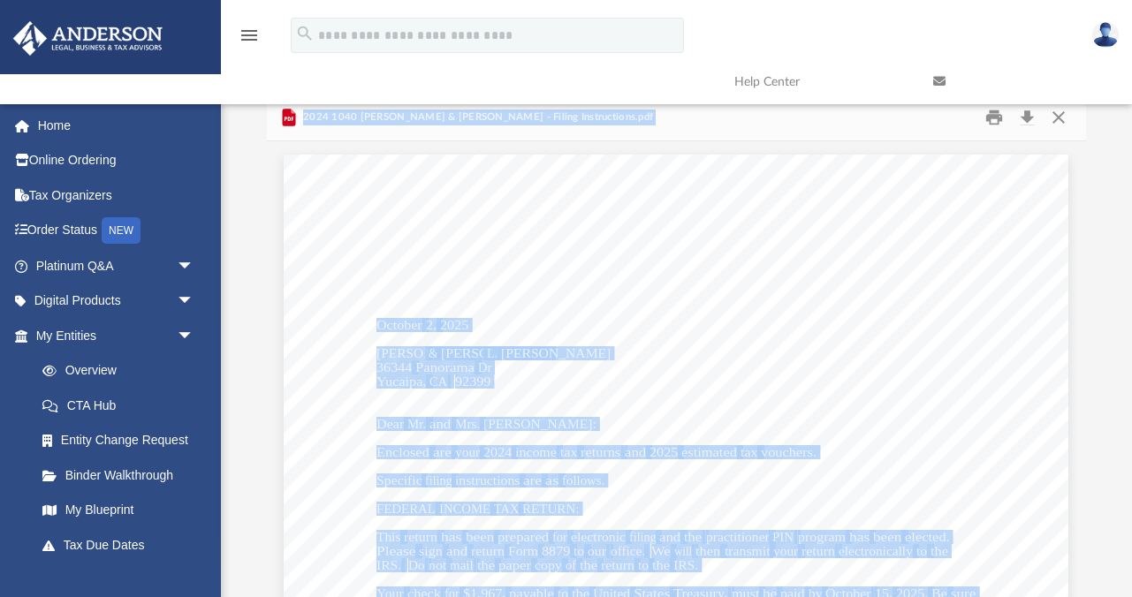
click at [995, 115] on link at bounding box center [1019, 82] width 199 height 70
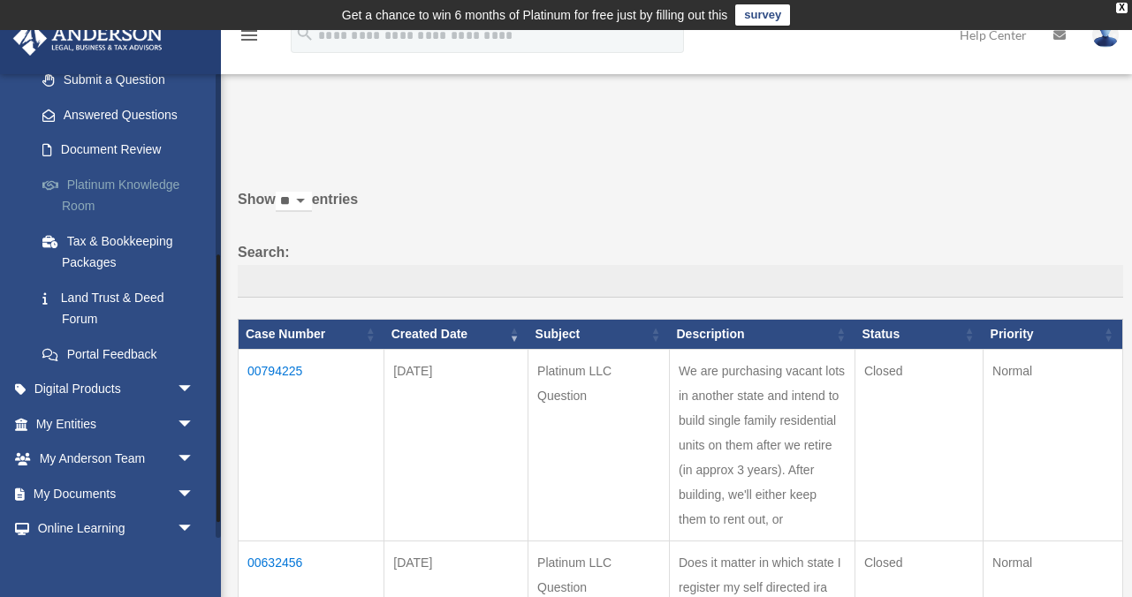
scroll to position [343, 0]
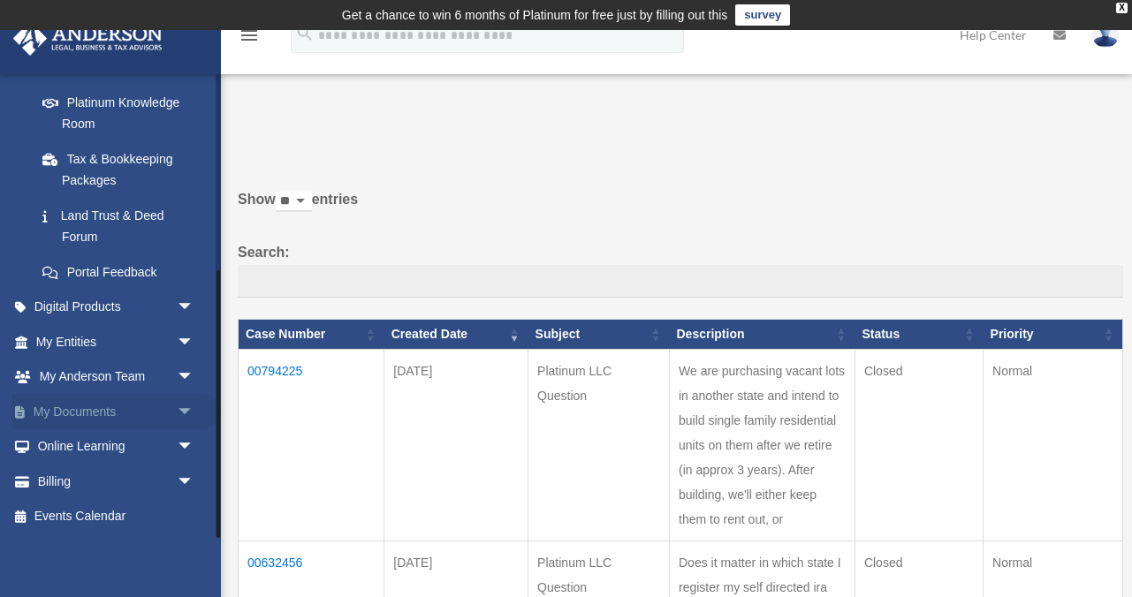
click at [83, 411] on link "My Documents arrow_drop_down" at bounding box center [116, 411] width 209 height 35
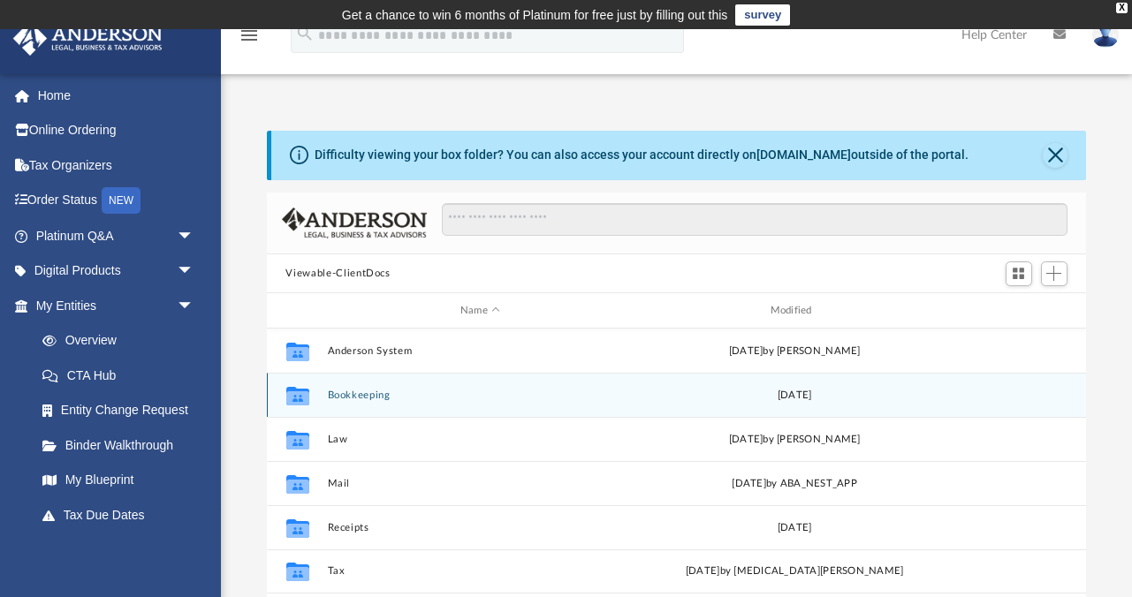
scroll to position [401, 820]
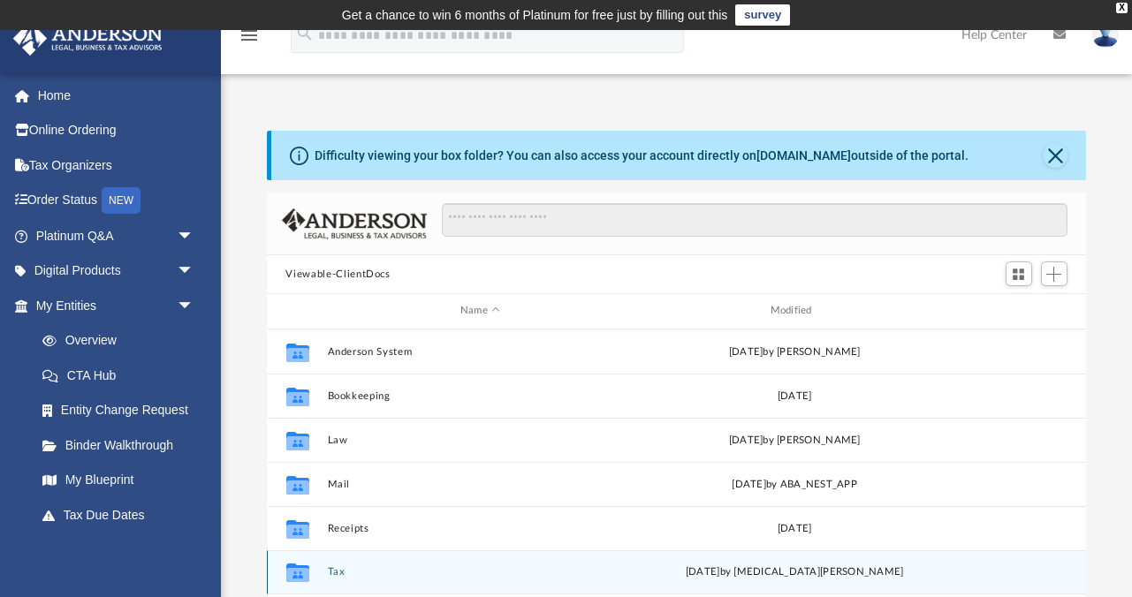
click at [294, 567] on icon "grid" at bounding box center [296, 573] width 23 height 19
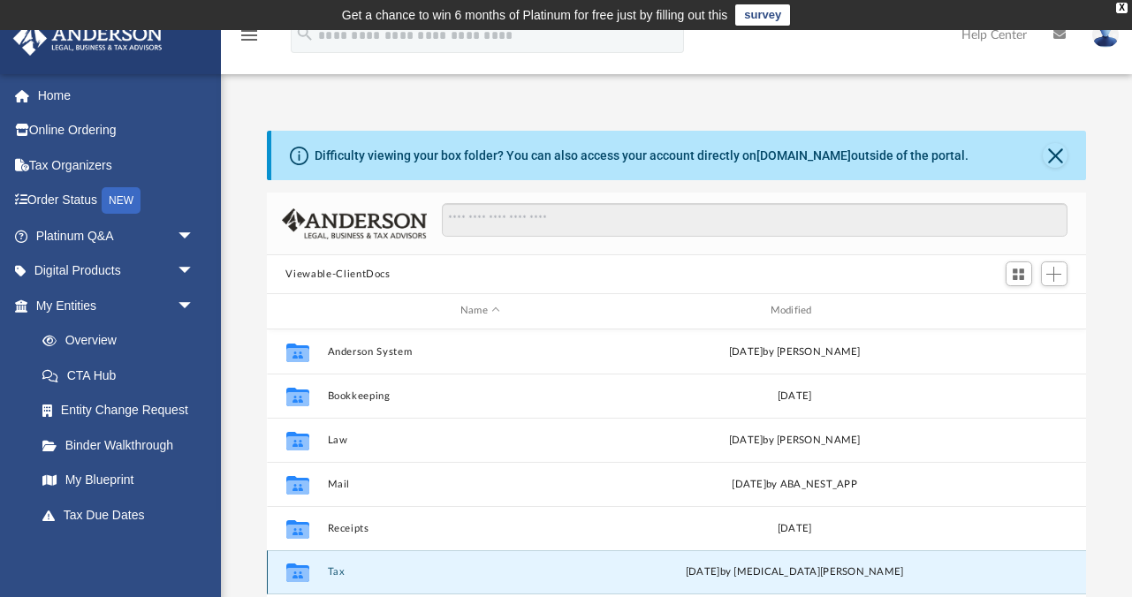
click at [354, 574] on button "Tax" at bounding box center [480, 572] width 307 height 11
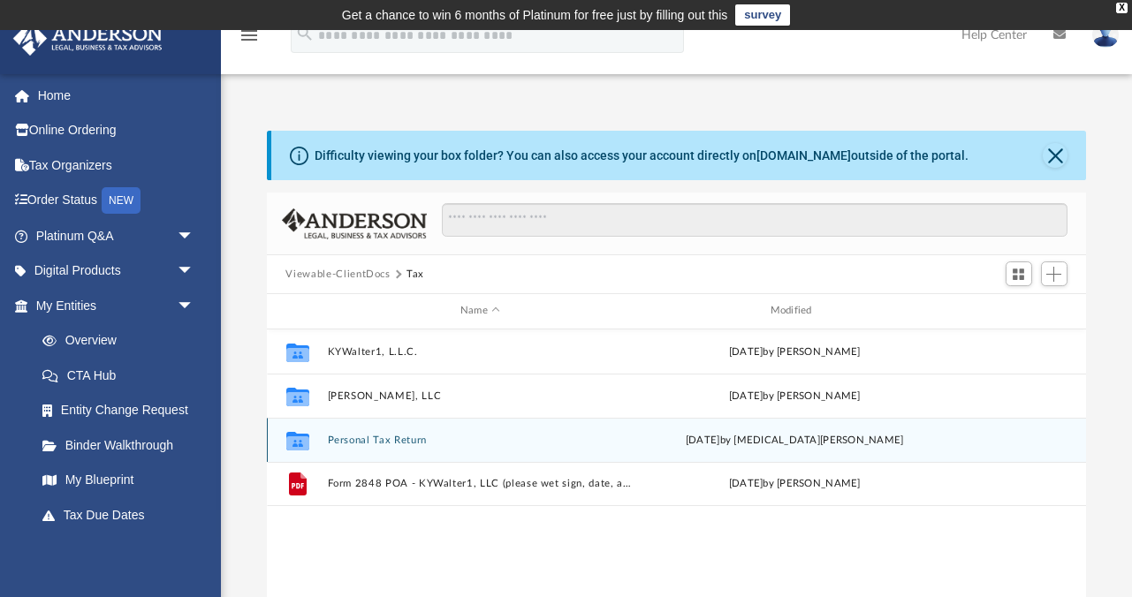
click at [379, 439] on button "Personal Tax Return" at bounding box center [480, 440] width 307 height 11
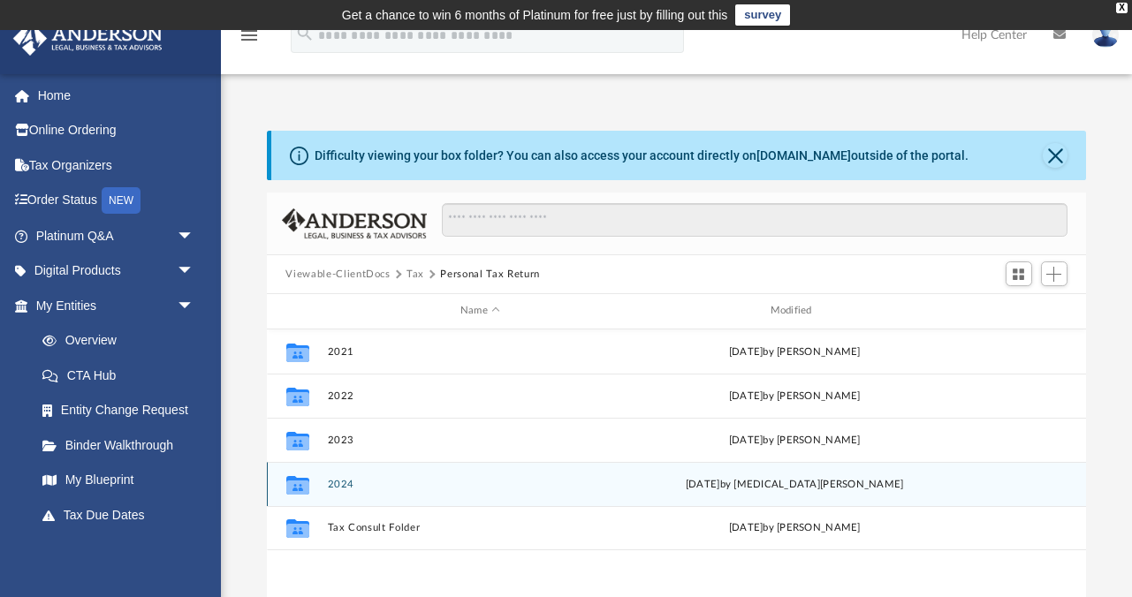
click at [291, 483] on icon "grid" at bounding box center [296, 487] width 23 height 14
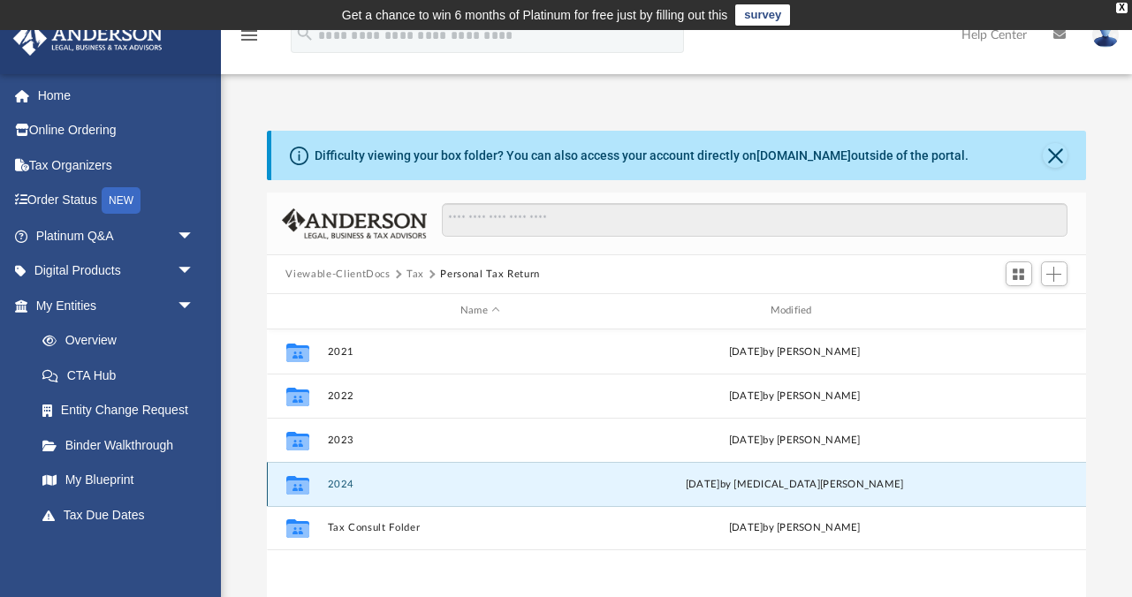
click at [291, 483] on icon "grid" at bounding box center [296, 487] width 23 height 14
click at [351, 482] on button "2024" at bounding box center [480, 484] width 307 height 11
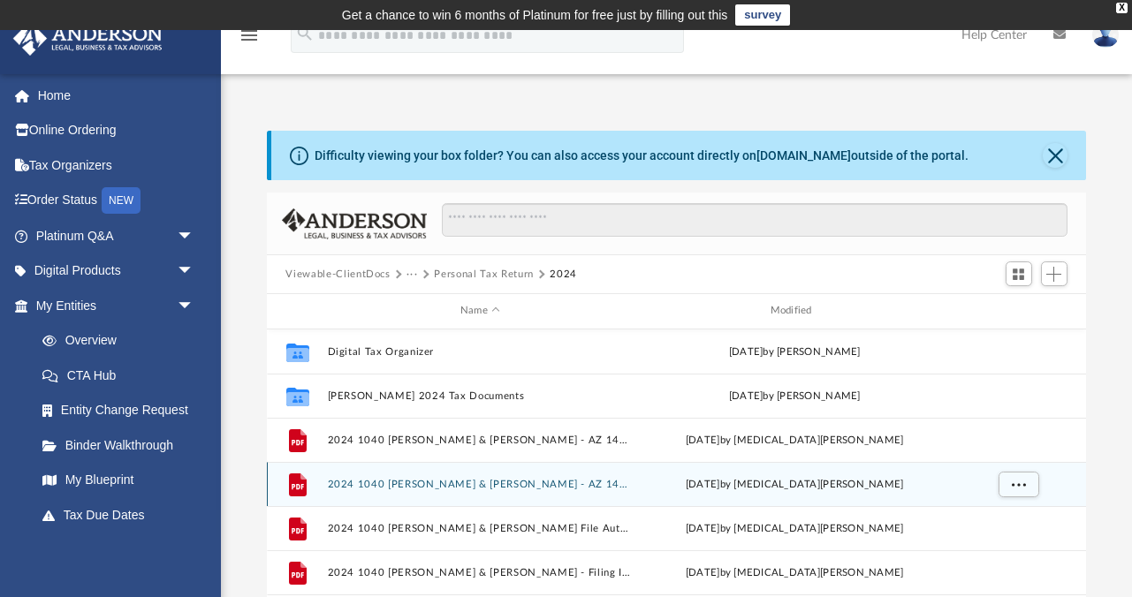
click at [351, 482] on button "2024 1040 Nevins, Patricia L & Matthew - AZ 140V Payment Voucher.pdf" at bounding box center [480, 484] width 307 height 11
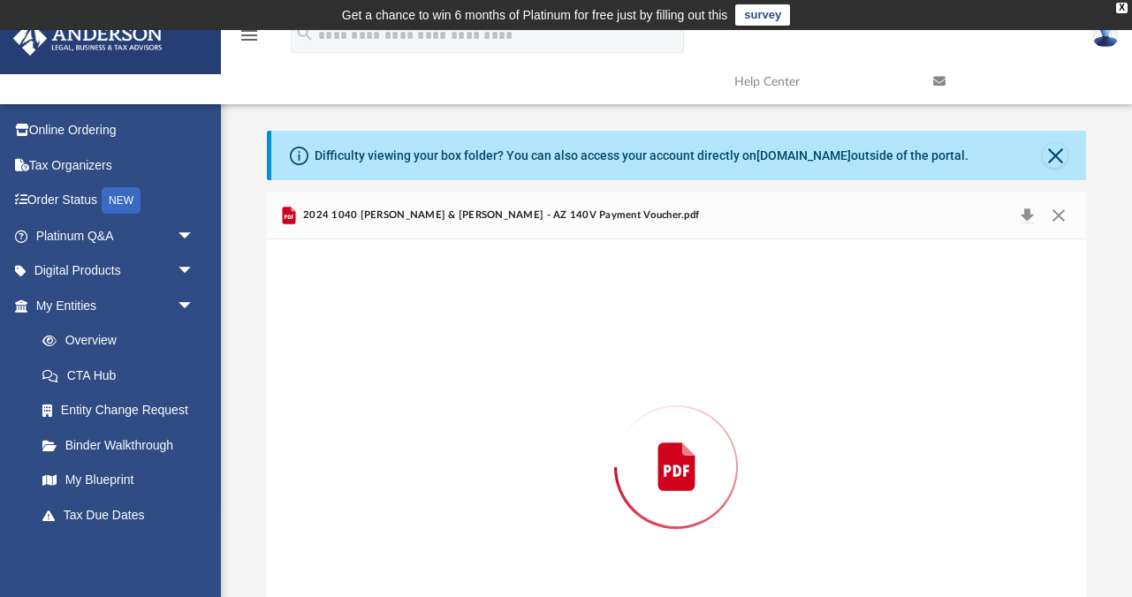
scroll to position [98, 0]
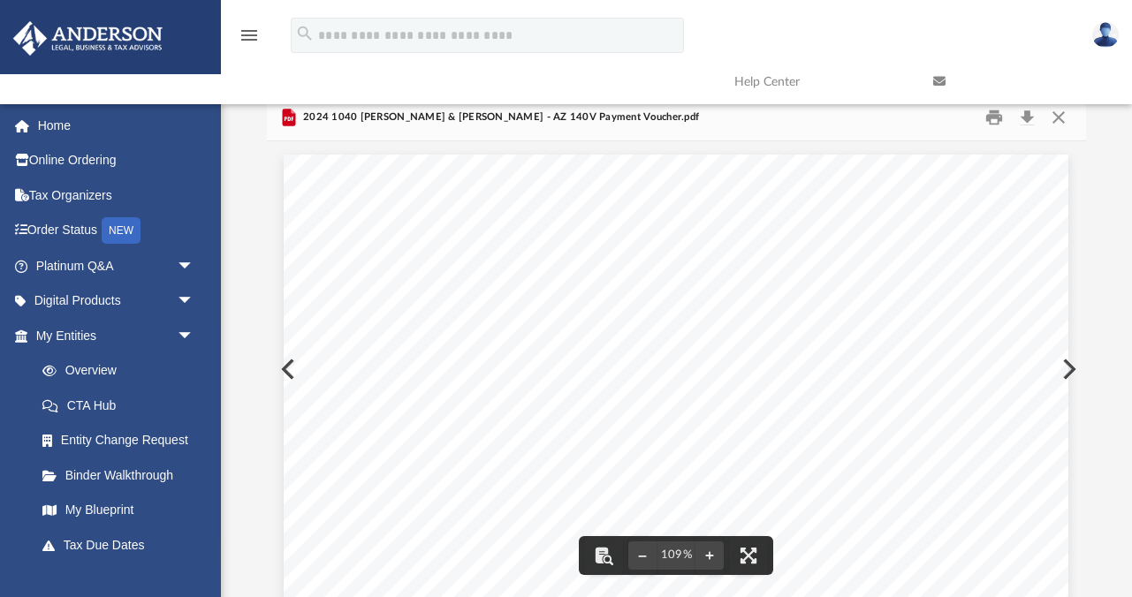
click at [1071, 368] on button "Preview" at bounding box center [1067, 369] width 39 height 49
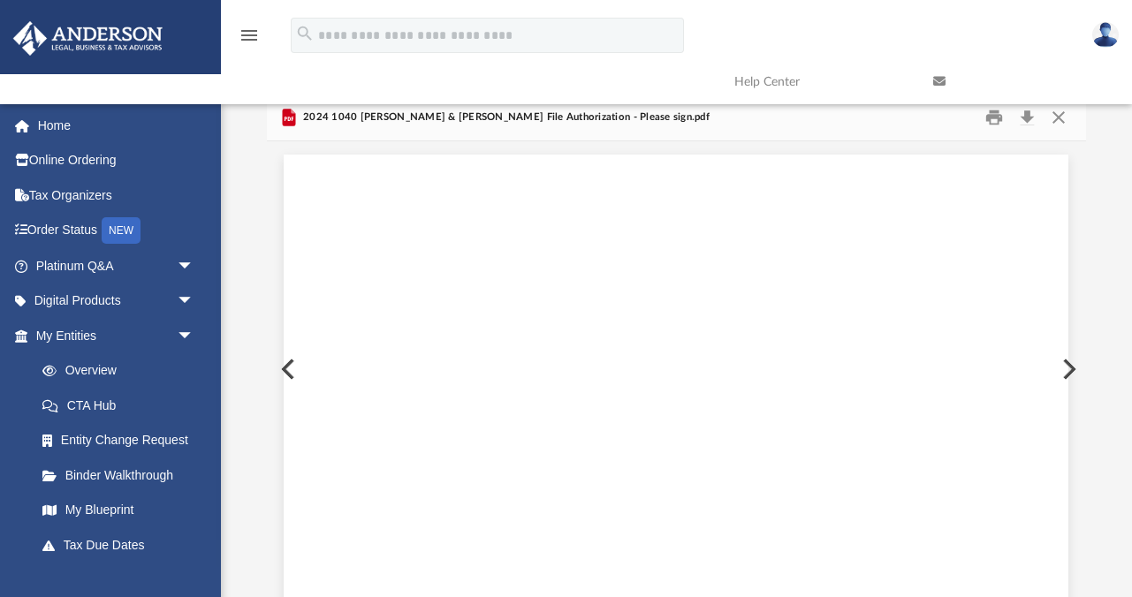
scroll to position [2084, 0]
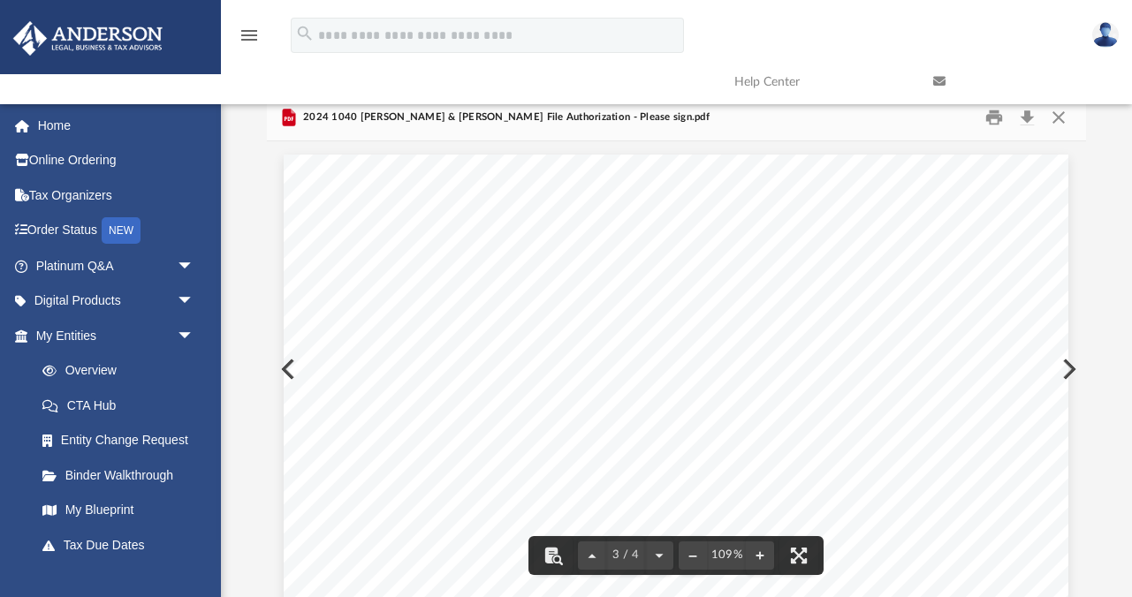
click at [1070, 369] on button "Preview" at bounding box center [1067, 369] width 39 height 49
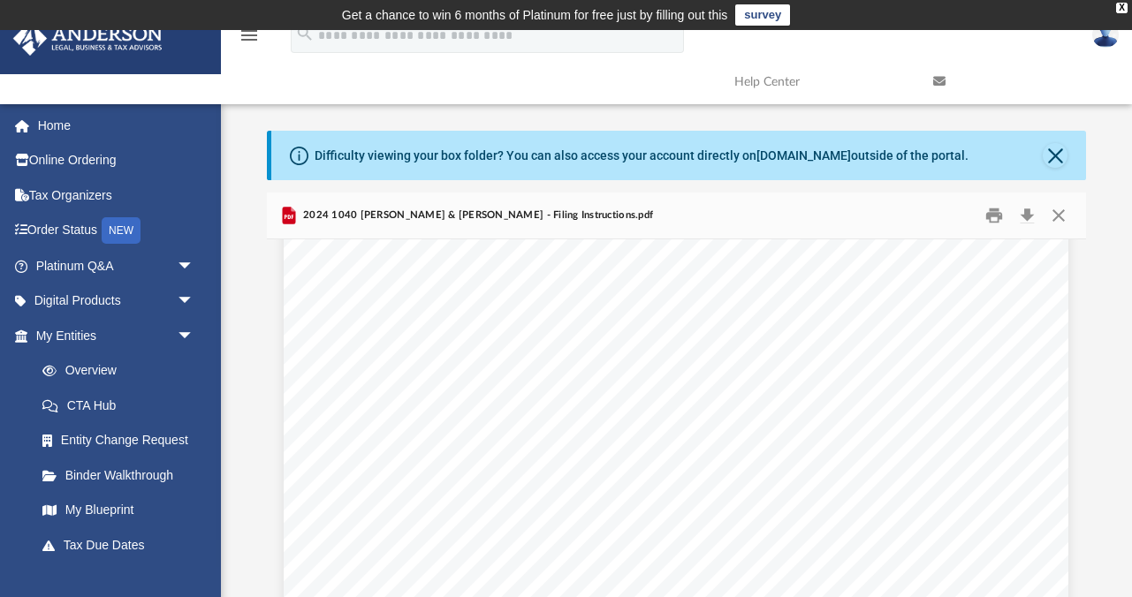
scroll to position [0, 0]
click at [992, 214] on button "Print" at bounding box center [994, 215] width 35 height 27
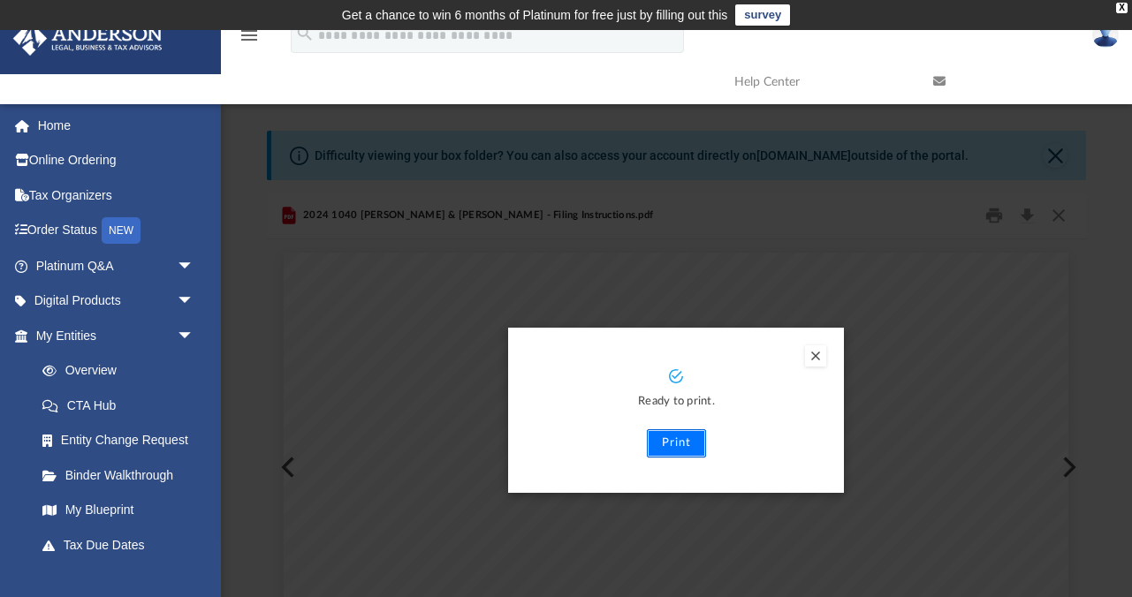
click at [673, 444] on button "Print" at bounding box center [676, 444] width 59 height 28
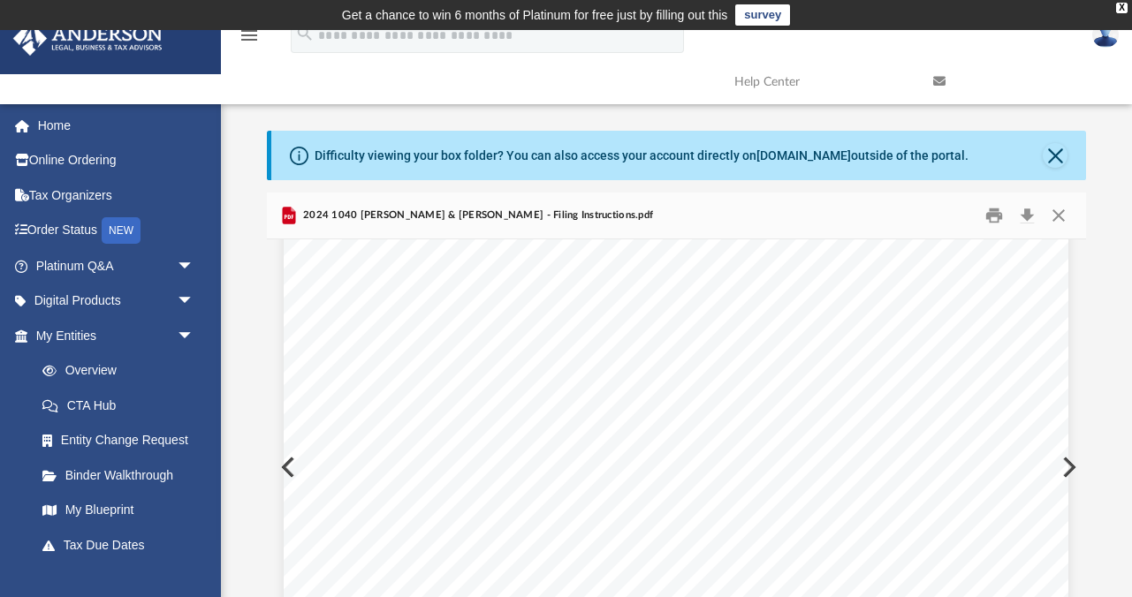
scroll to position [156, 0]
click at [1071, 467] on button "Preview" at bounding box center [1067, 467] width 39 height 49
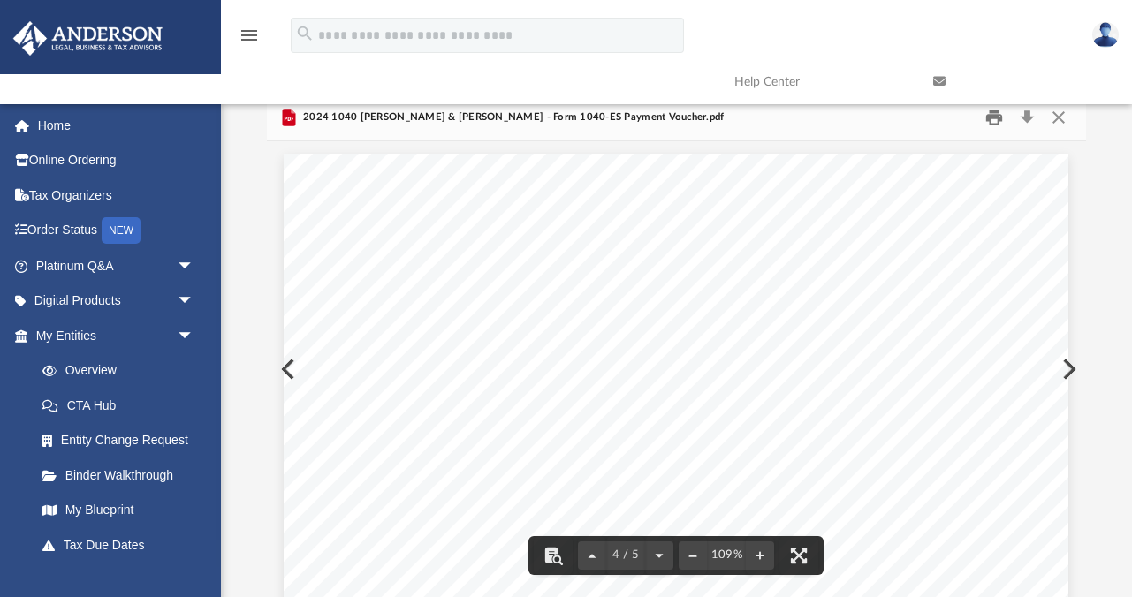
click at [992, 117] on button "Print" at bounding box center [994, 117] width 35 height 27
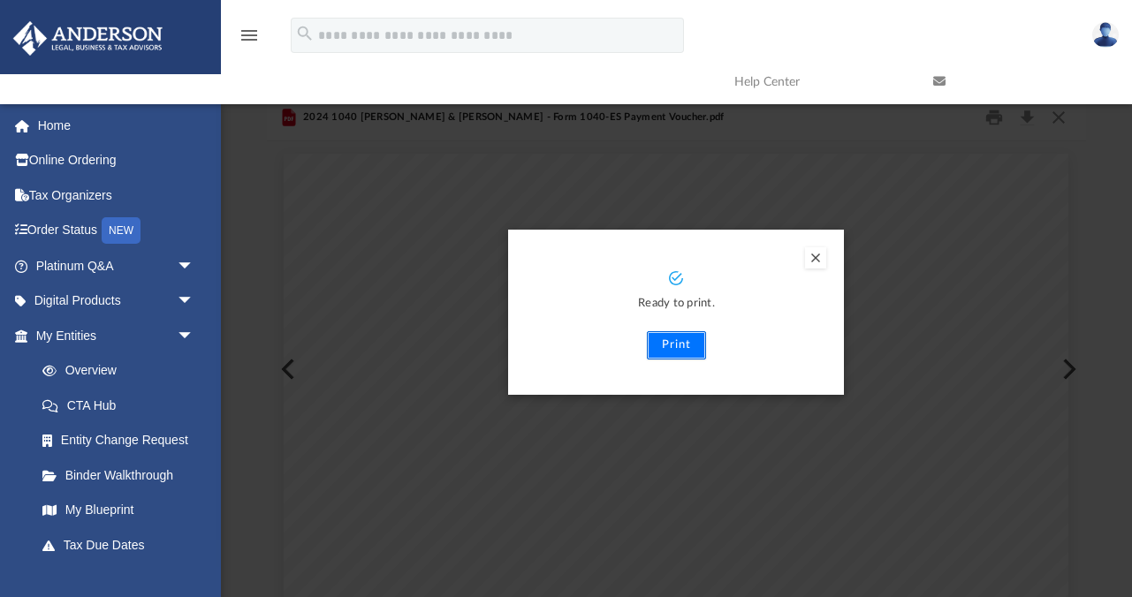
click at [663, 351] on button "Print" at bounding box center [676, 345] width 59 height 28
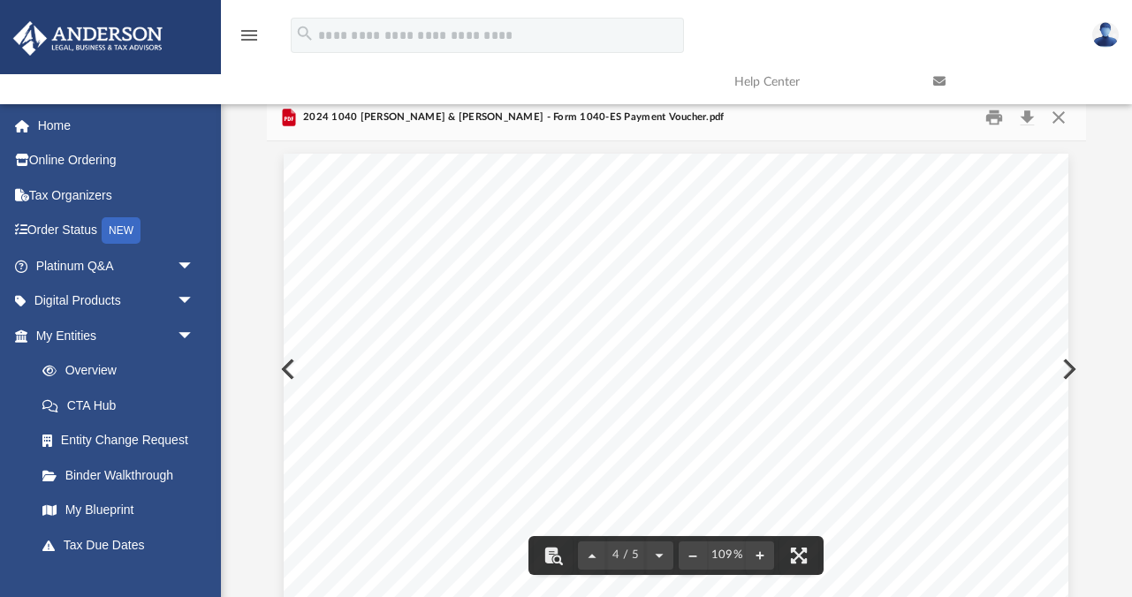
click at [1072, 374] on button "Preview" at bounding box center [1067, 369] width 39 height 49
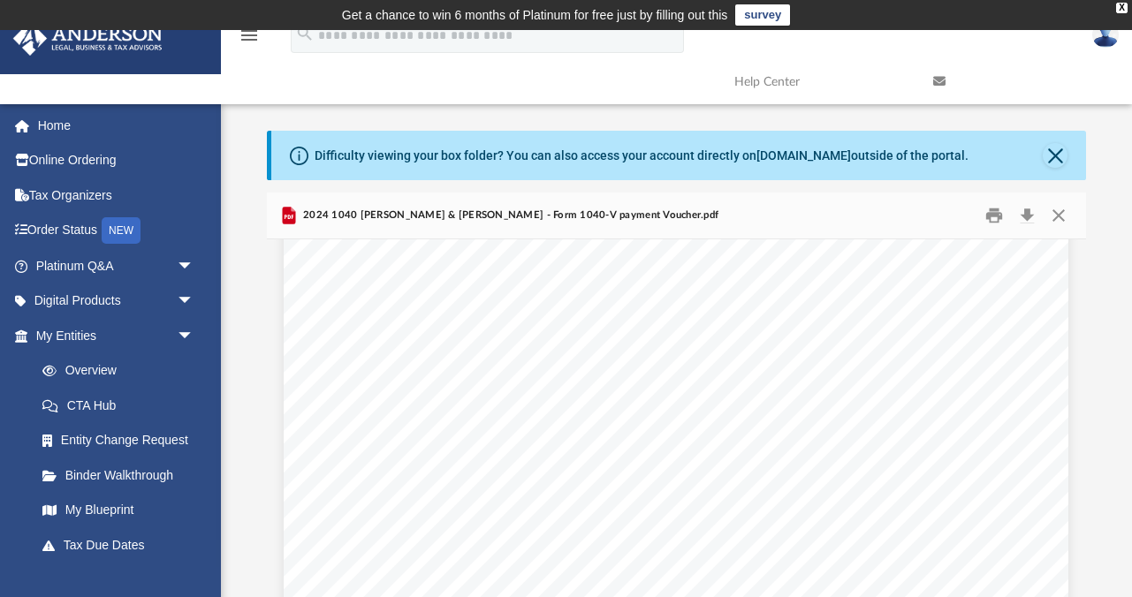
scroll to position [585, 0]
click at [995, 217] on button "Print" at bounding box center [994, 215] width 35 height 27
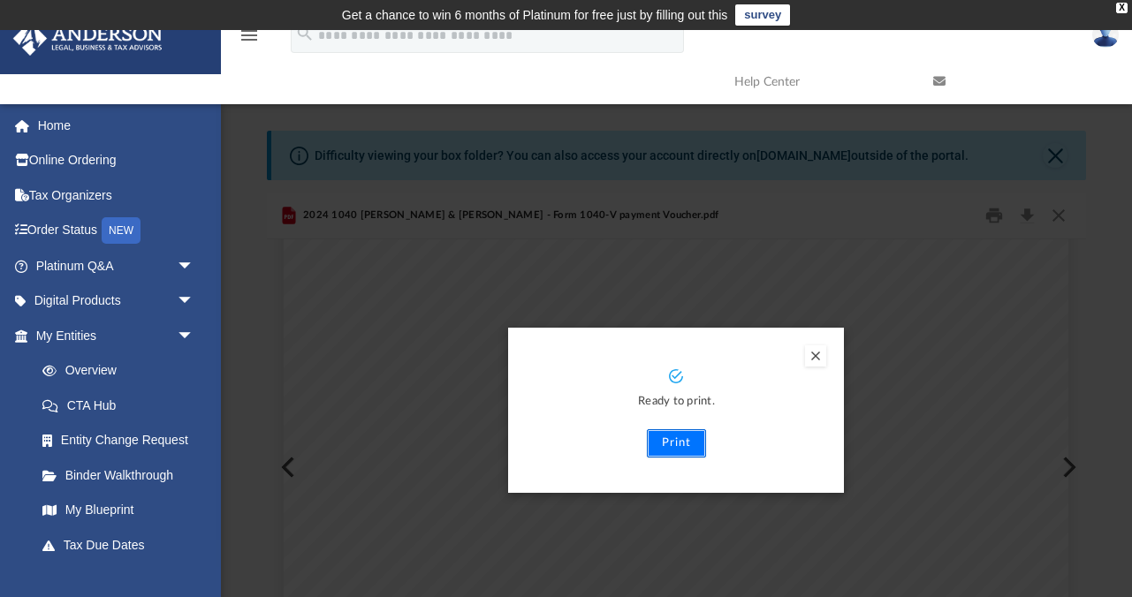
click at [671, 443] on button "Print" at bounding box center [676, 444] width 59 height 28
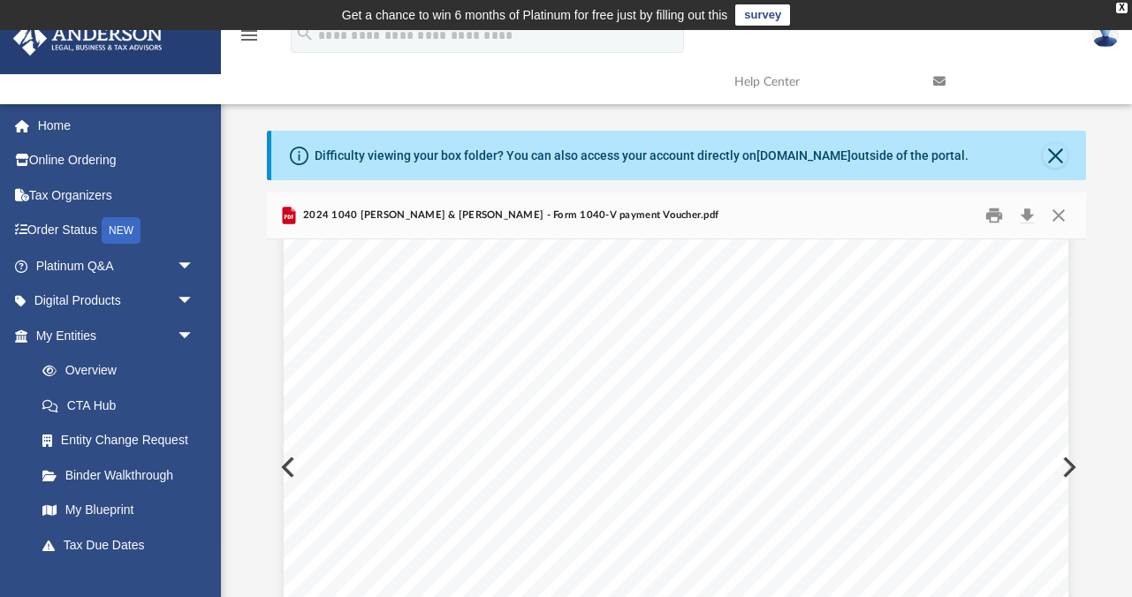
click at [1074, 462] on button "Preview" at bounding box center [1067, 467] width 39 height 49
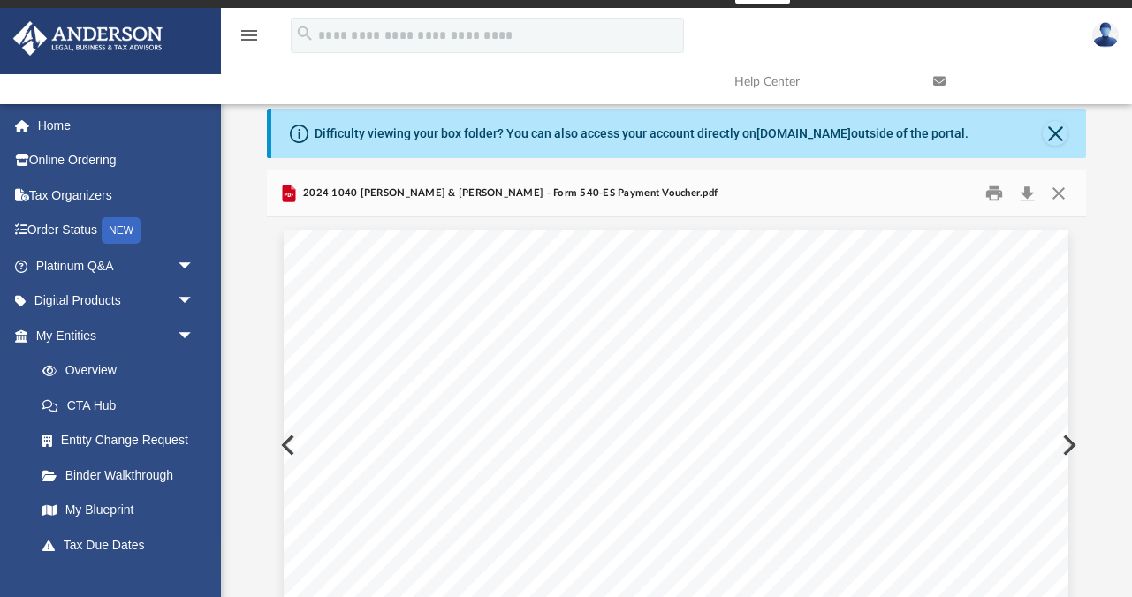
scroll to position [0, 0]
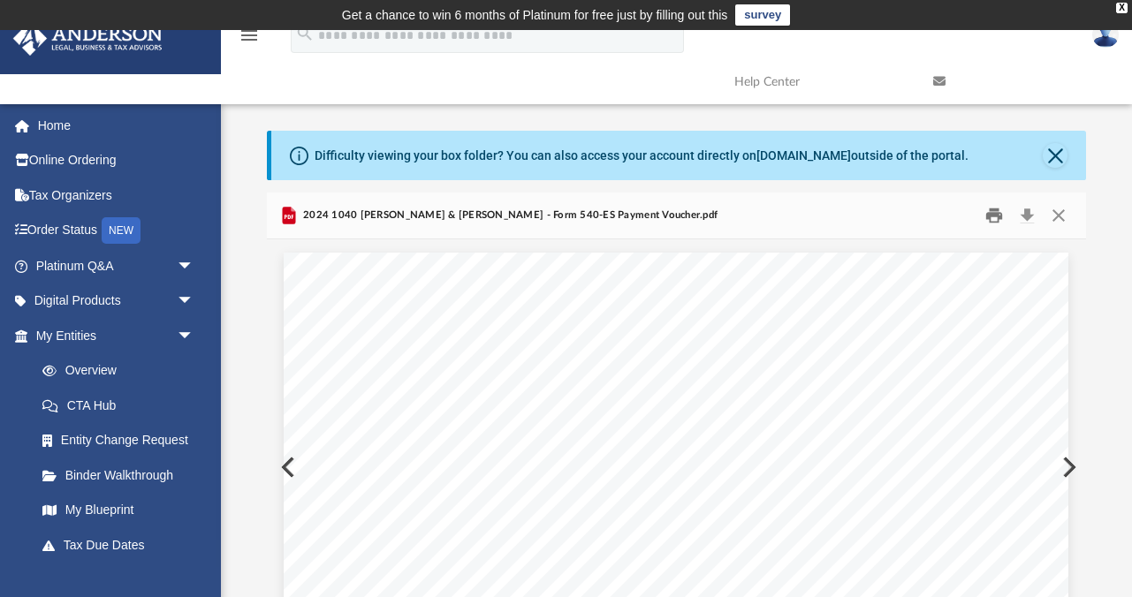
click at [993, 215] on button "Print" at bounding box center [994, 215] width 35 height 27
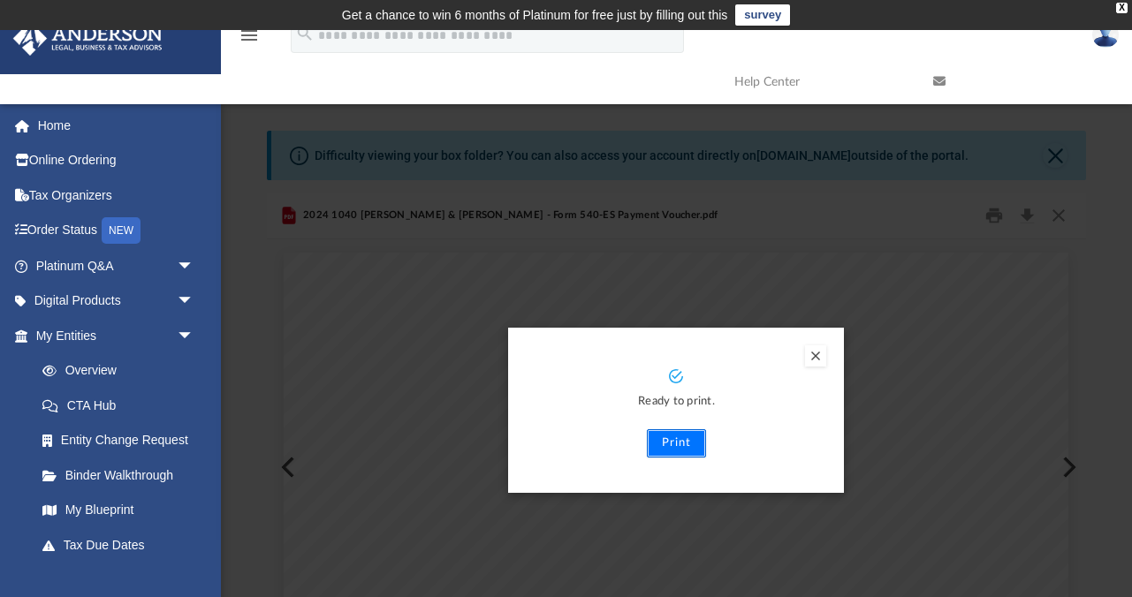
click at [677, 444] on button "Print" at bounding box center [676, 444] width 59 height 28
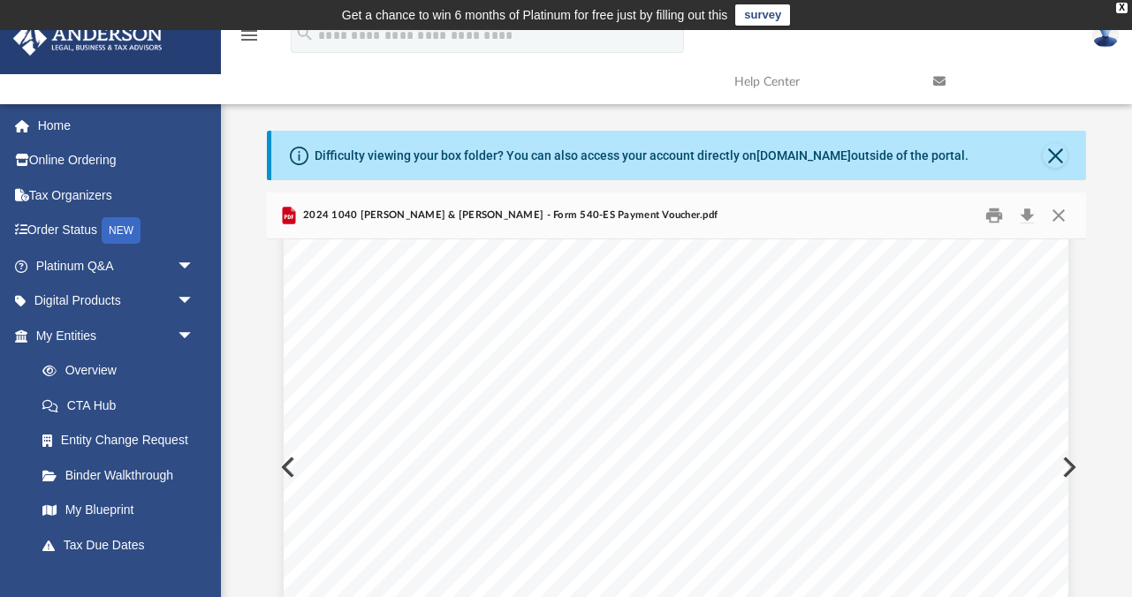
scroll to position [585, 0]
click at [1069, 475] on button "Preview" at bounding box center [1067, 467] width 39 height 49
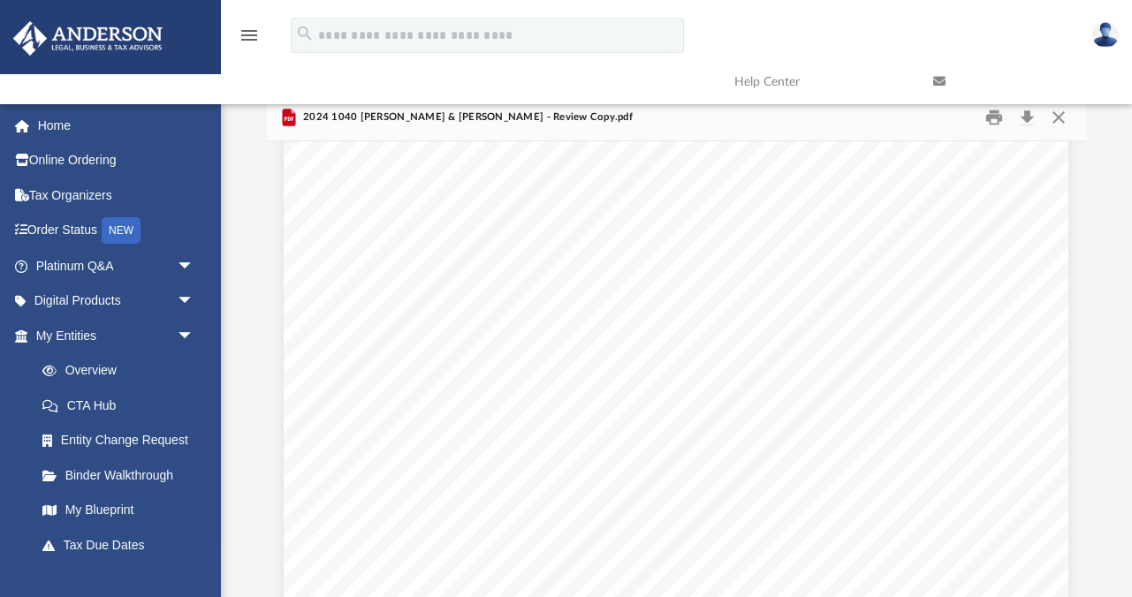
scroll to position [0, 0]
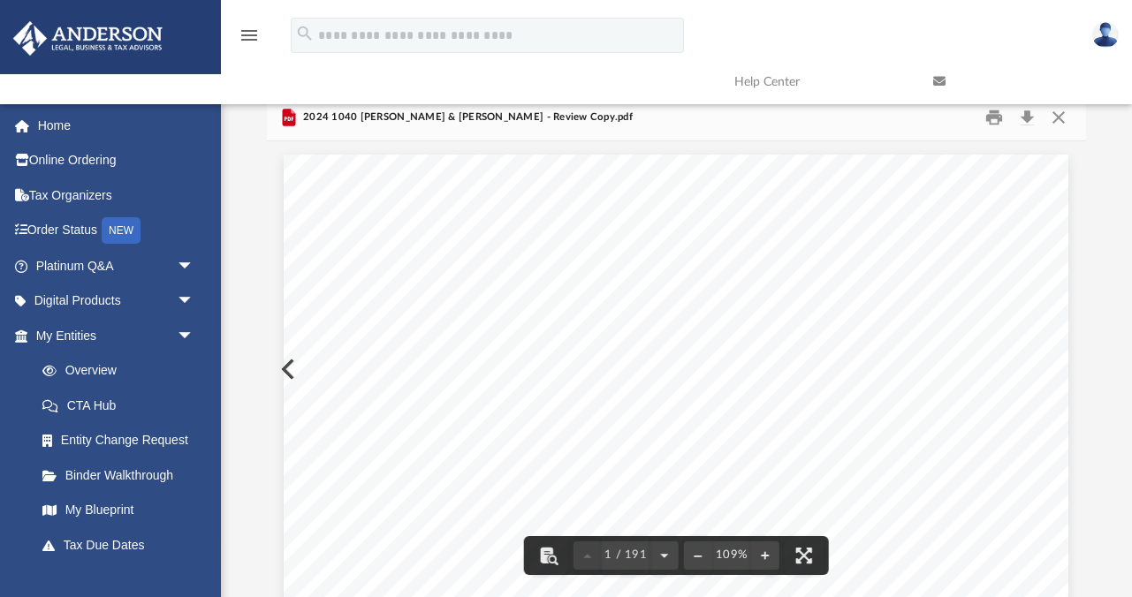
click at [243, 415] on div "Difficulty viewing your box folder? You can also access your account directly o…" at bounding box center [676, 315] width 911 height 565
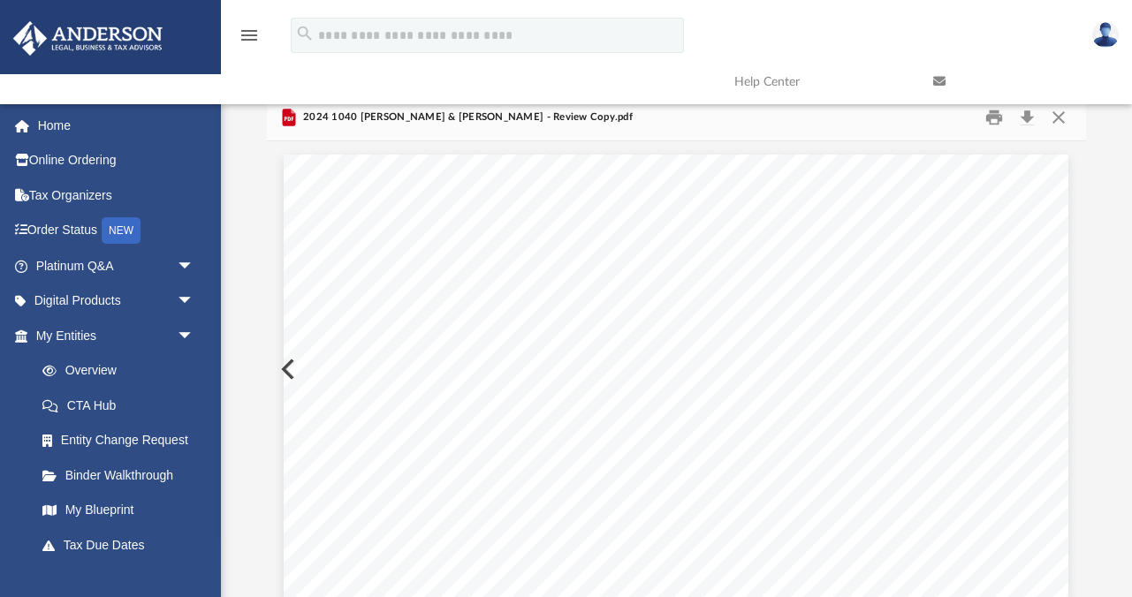
click at [283, 370] on button "Preview" at bounding box center [286, 369] width 39 height 49
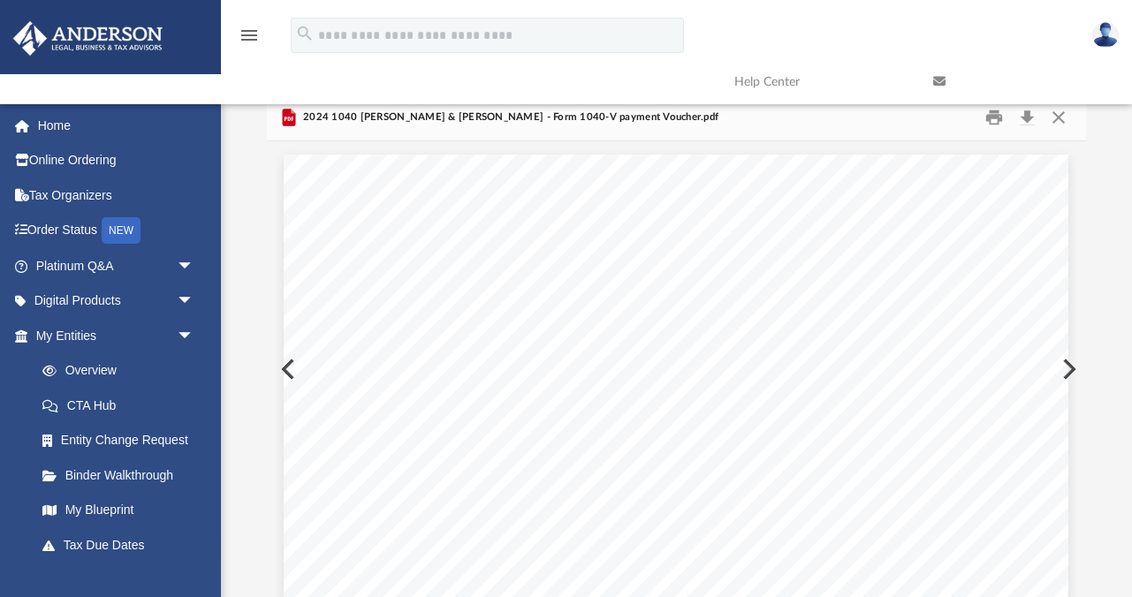
click at [281, 369] on button "Preview" at bounding box center [286, 369] width 39 height 49
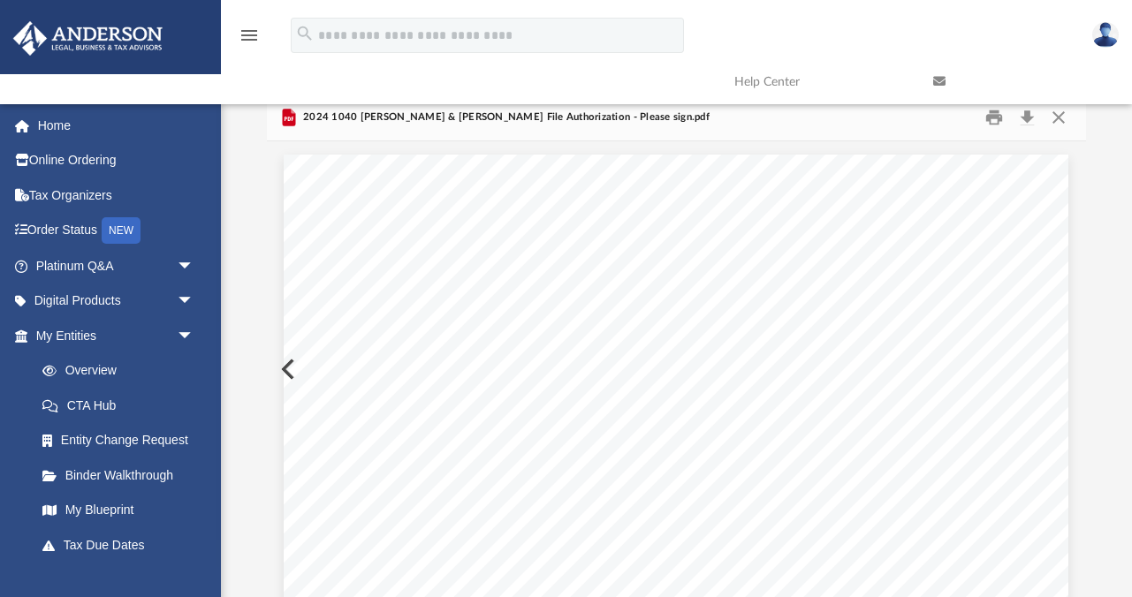
click at [281, 369] on button "Preview" at bounding box center [286, 369] width 39 height 49
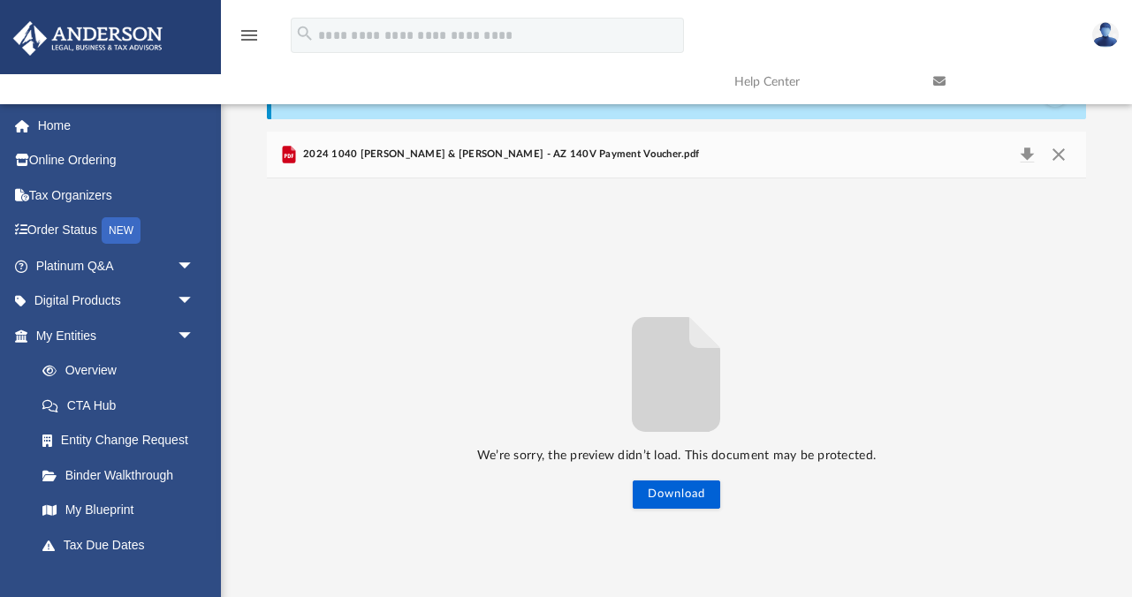
scroll to position [60, 0]
click at [662, 397] on icon "File preview" at bounding box center [676, 375] width 88 height 115
click at [1072, 406] on button "Preview" at bounding box center [1067, 407] width 39 height 49
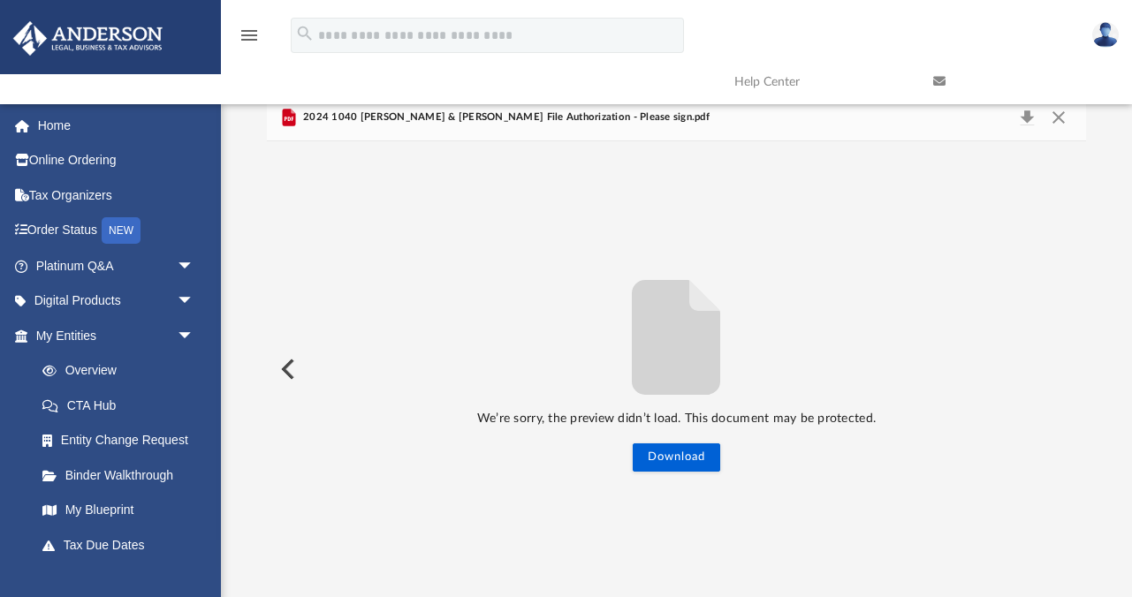
click at [285, 364] on button "Preview" at bounding box center [286, 369] width 39 height 49
click at [673, 459] on button "Download" at bounding box center [676, 458] width 87 height 28
click at [290, 363] on button "Preview" at bounding box center [286, 369] width 39 height 49
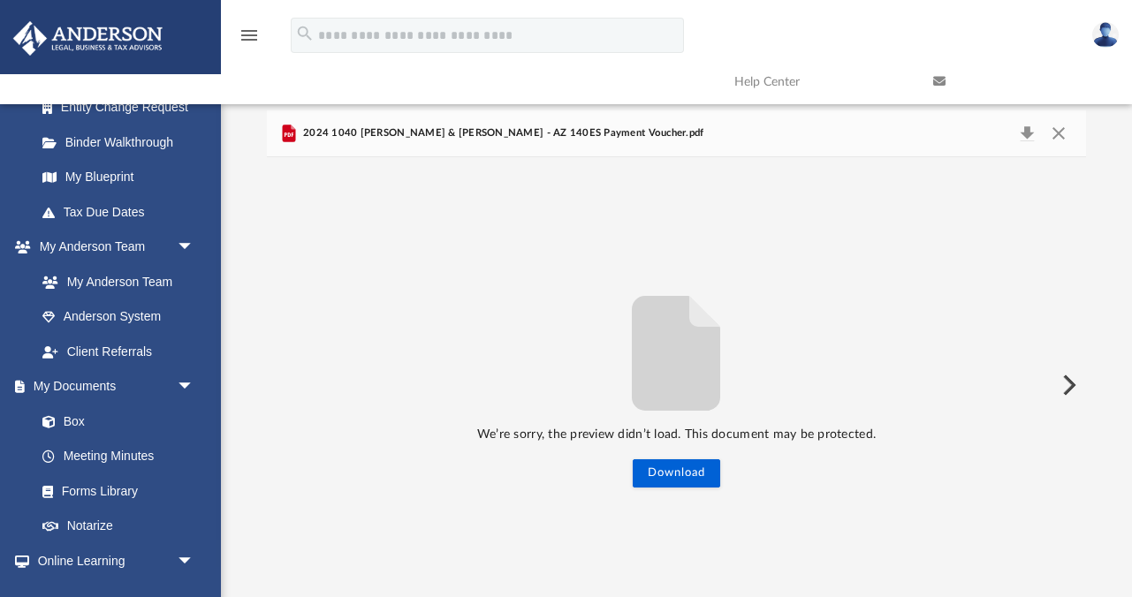
scroll to position [0, 0]
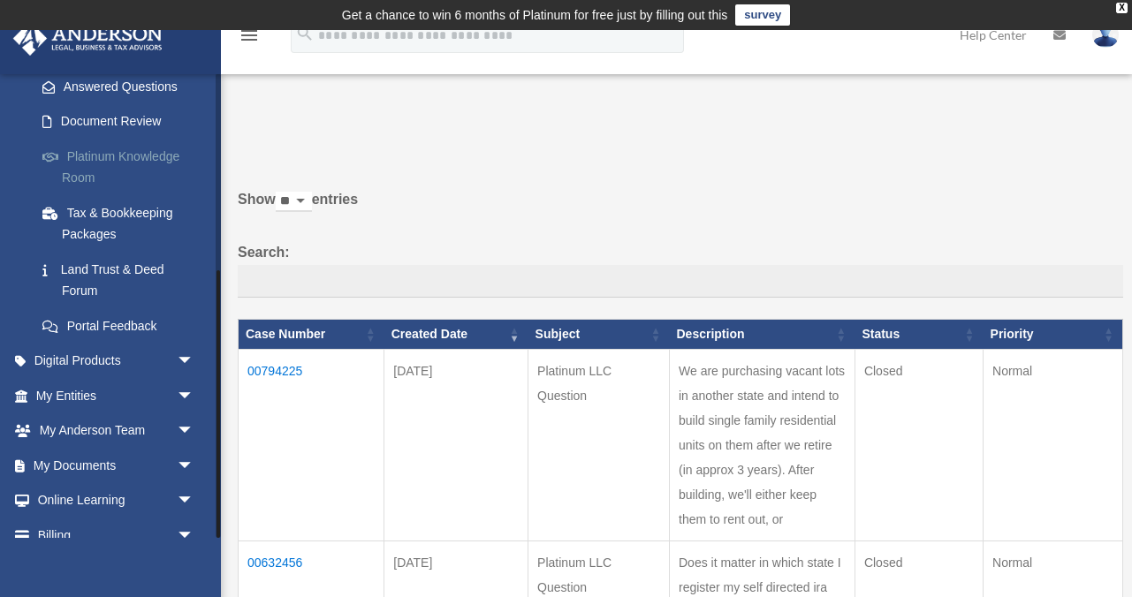
scroll to position [343, 0]
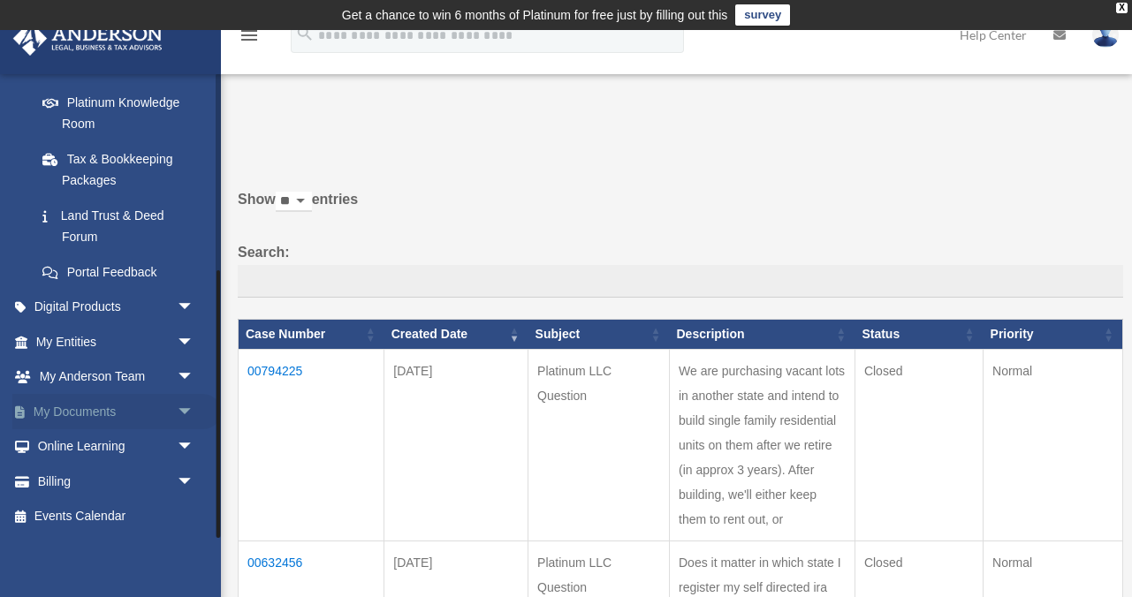
click at [78, 412] on link "My Documents arrow_drop_down" at bounding box center [116, 411] width 209 height 35
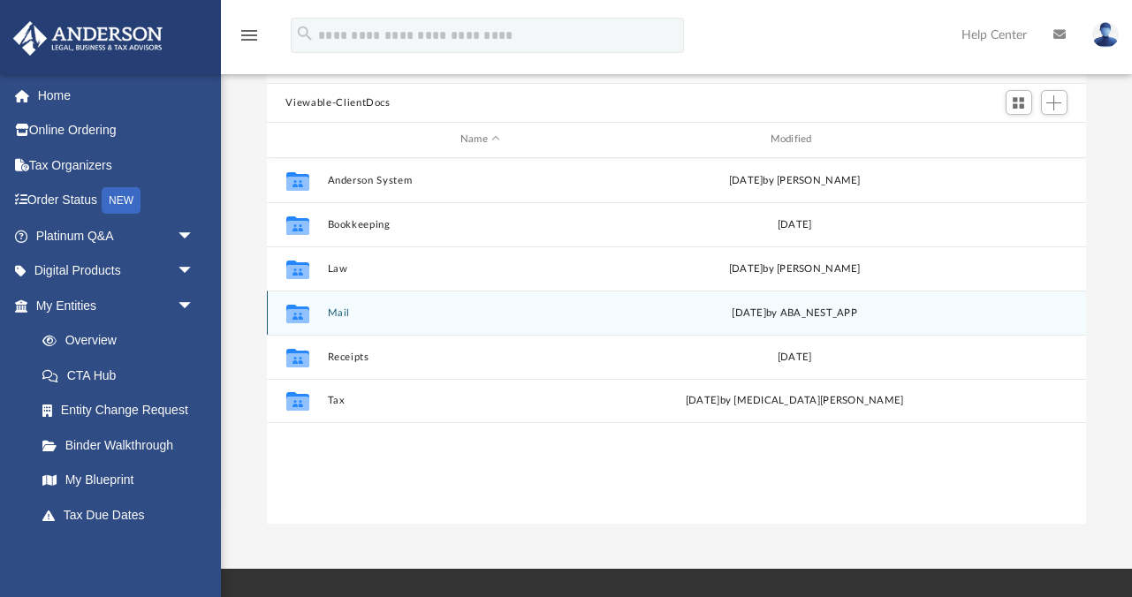
scroll to position [200, 0]
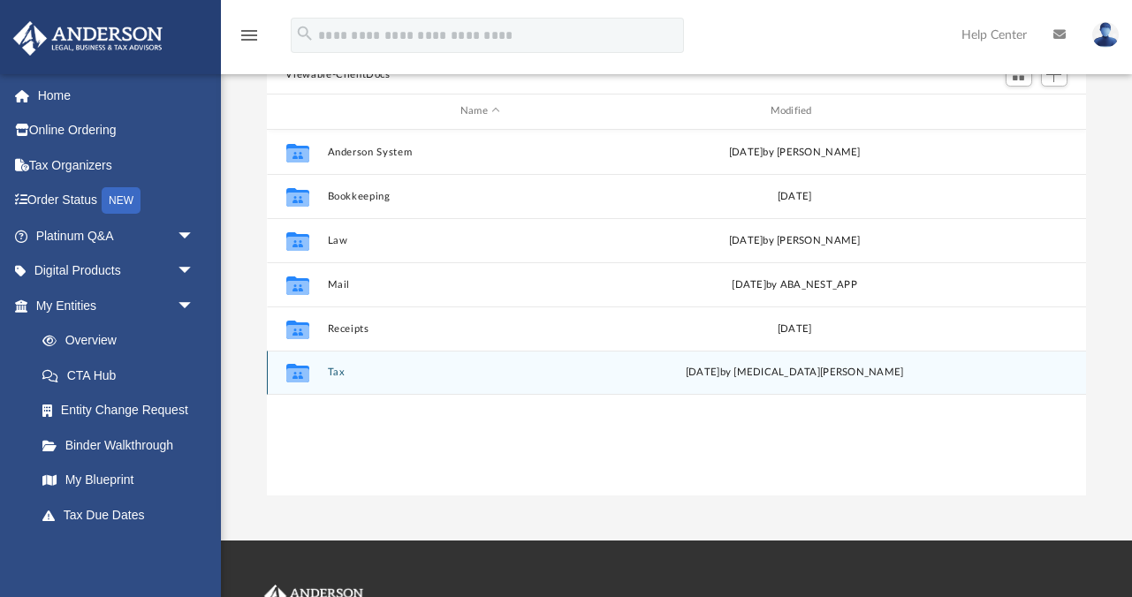
click at [299, 370] on icon "grid" at bounding box center [296, 376] width 23 height 14
